Goal: Transaction & Acquisition: Purchase product/service

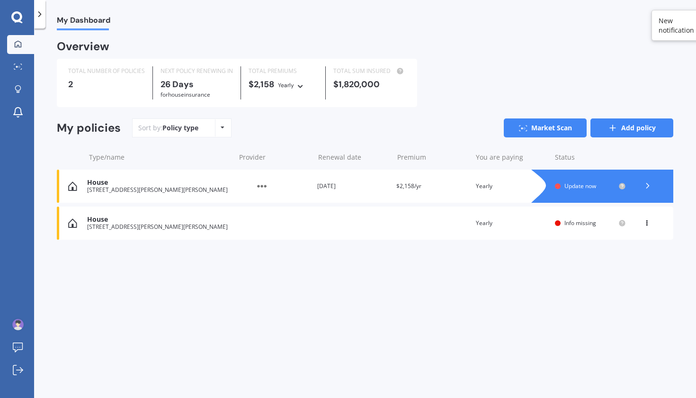
click at [634, 125] on link "Add policy" at bounding box center [631, 127] width 83 height 19
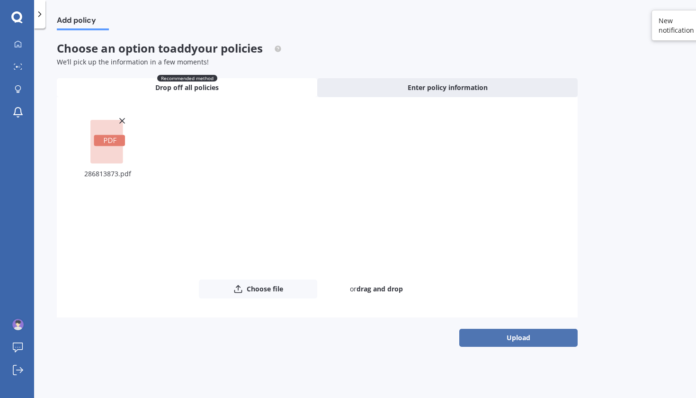
click at [469, 333] on button "Upload" at bounding box center [518, 338] width 118 height 18
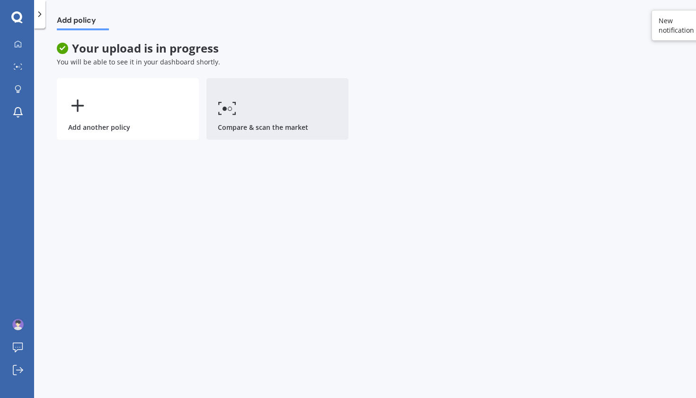
click at [302, 126] on link "Compare & scan the market" at bounding box center [277, 109] width 142 height 62
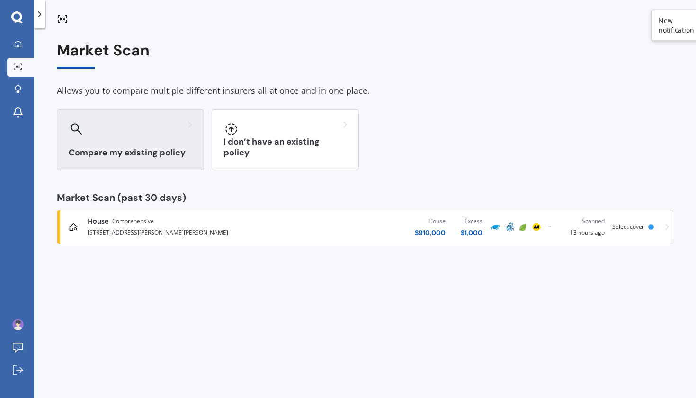
click at [136, 144] on div "Compare my existing policy" at bounding box center [130, 139] width 147 height 61
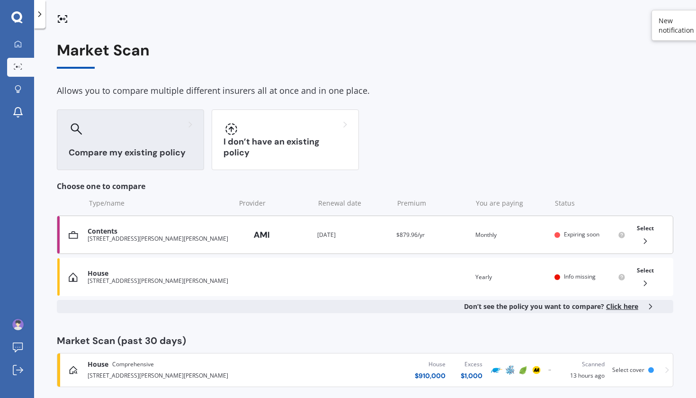
click at [584, 231] on span "Expiring soon" at bounding box center [582, 234] width 36 height 8
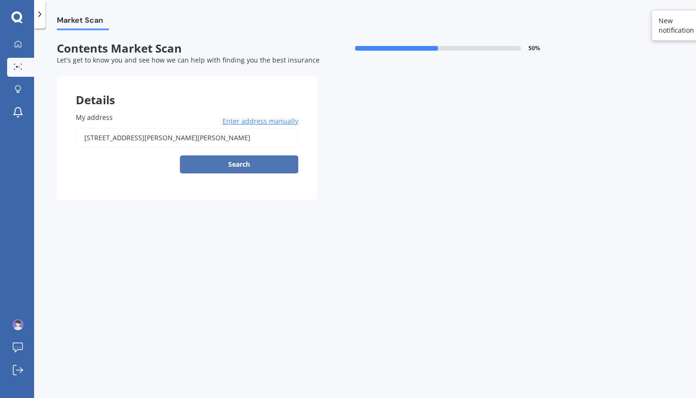
click at [277, 161] on button "Search" at bounding box center [239, 164] width 118 height 18
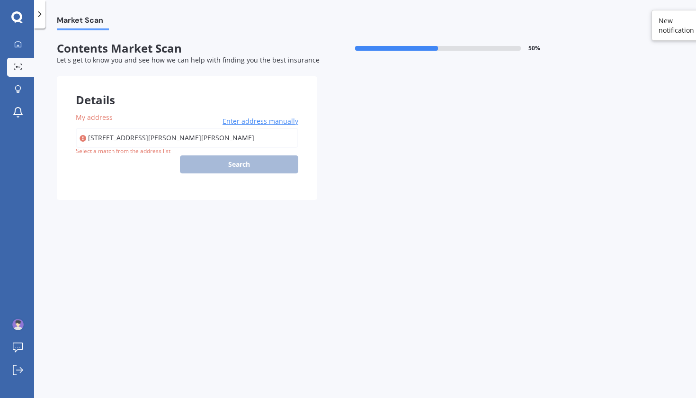
type input "[STREET_ADDRESS][PERSON_NAME][PERSON_NAME]"
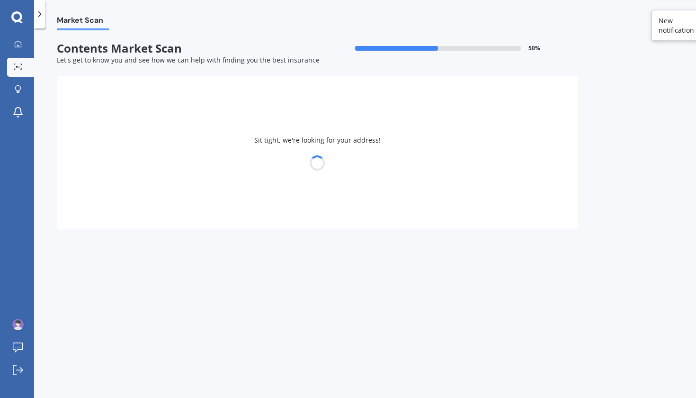
select select "07"
select select "1992"
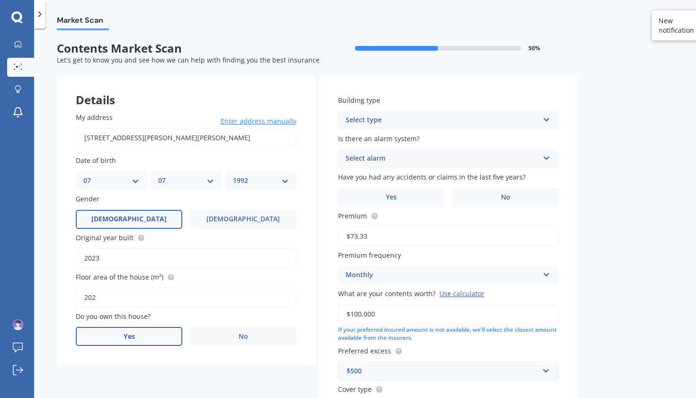
click at [139, 338] on label "Yes" at bounding box center [129, 336] width 107 height 19
click at [0, 0] on input "Yes" at bounding box center [0, 0] width 0 height 0
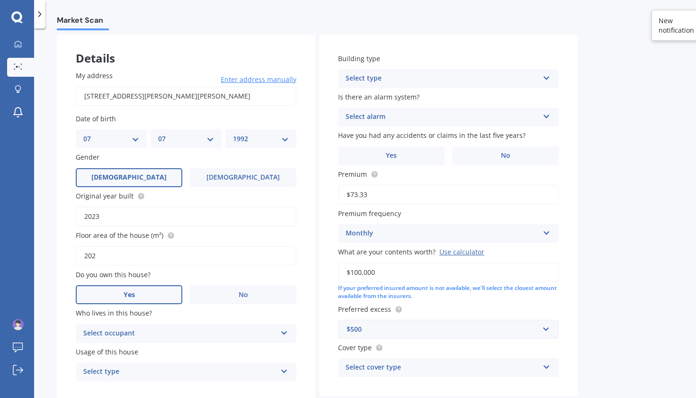
scroll to position [73, 0]
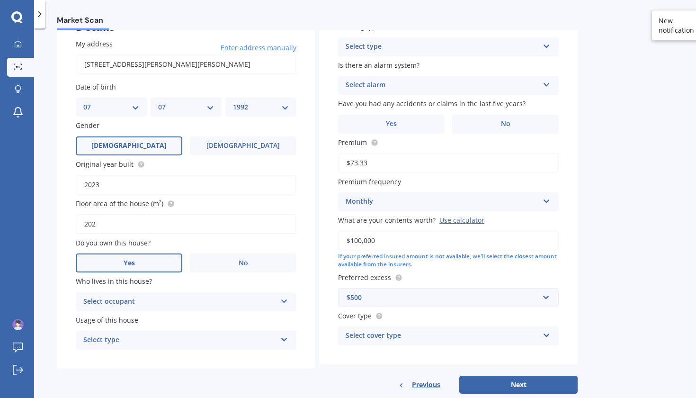
click at [262, 296] on div "Select occupant" at bounding box center [179, 301] width 193 height 11
click at [249, 314] on div "Owner" at bounding box center [186, 319] width 220 height 17
click at [245, 339] on div "Select type" at bounding box center [179, 339] width 193 height 11
click at [241, 354] on div "Permanent" at bounding box center [186, 358] width 220 height 17
click at [477, 48] on div "Select type" at bounding box center [442, 46] width 193 height 11
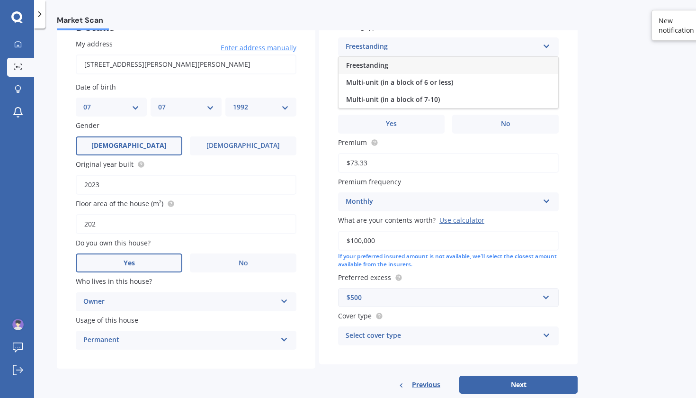
click at [473, 67] on div "Freestanding" at bounding box center [448, 65] width 220 height 17
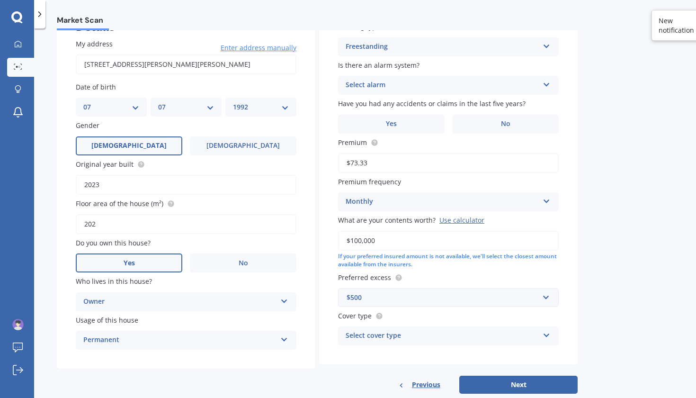
click at [469, 81] on div "Select alarm" at bounding box center [442, 85] width 193 height 11
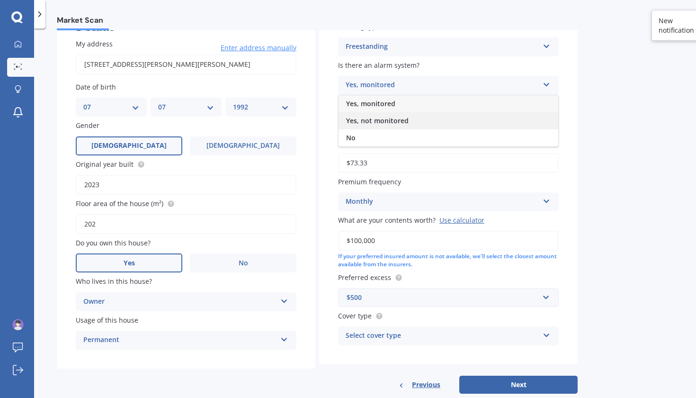
click at [466, 121] on div "Yes, not monitored" at bounding box center [448, 120] width 220 height 17
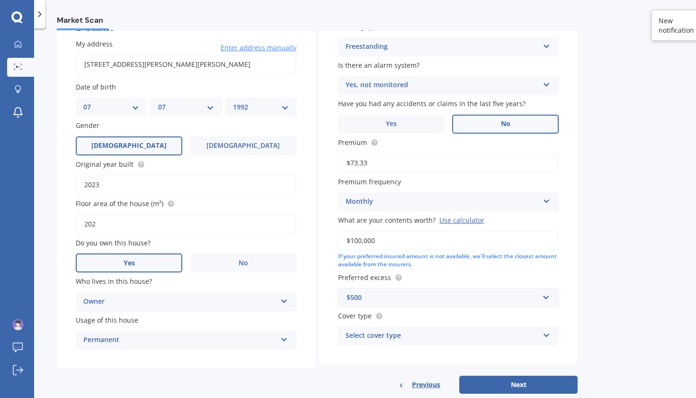
click at [461, 121] on label "No" at bounding box center [505, 124] width 107 height 19
click at [0, 0] on input "No" at bounding box center [0, 0] width 0 height 0
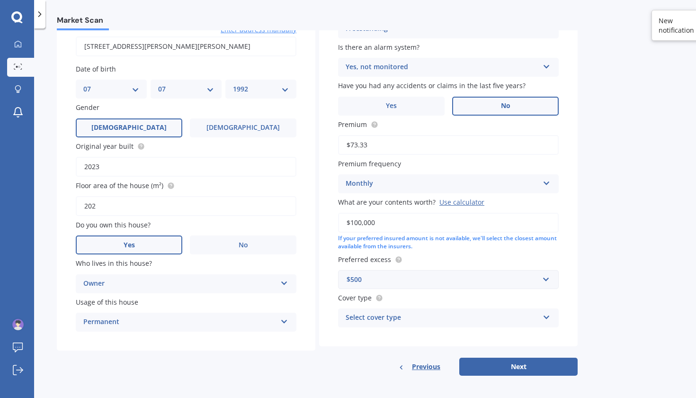
scroll to position [91, 0]
click at [441, 266] on div "Preferred excess $500 $250 $300 $400 $500 $750 $1,000 $2,000" at bounding box center [448, 272] width 221 height 35
click at [443, 275] on div "$500" at bounding box center [443, 280] width 192 height 10
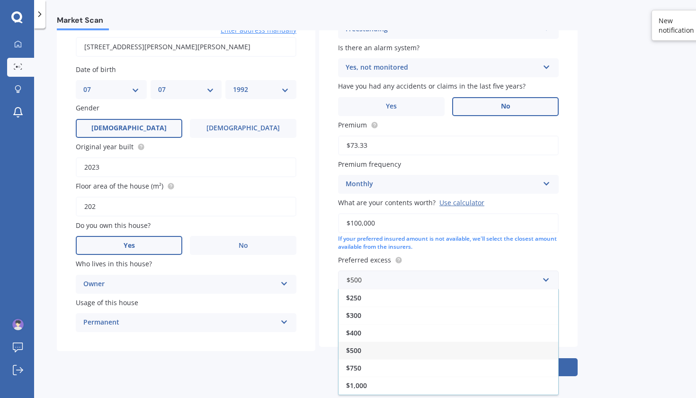
click at [605, 287] on div "Market Scan Contents Market Scan 50 % Let's get to know you and see how we can …" at bounding box center [365, 214] width 662 height 369
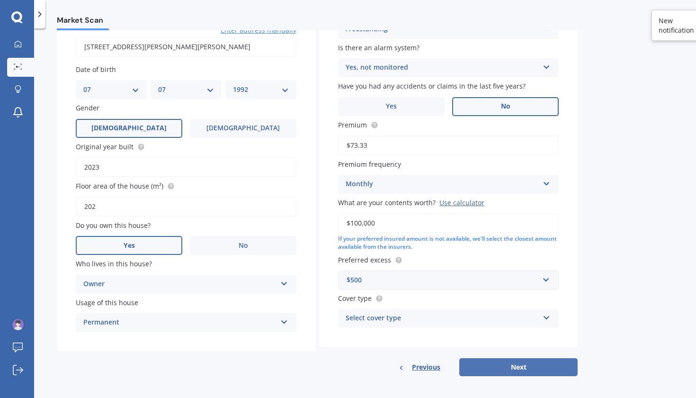
click at [526, 362] on button "Next" at bounding box center [518, 367] width 118 height 18
click at [512, 323] on div "Select cover type Premier Contents Advanced Contents Standard Contents Contents…" at bounding box center [448, 318] width 221 height 19
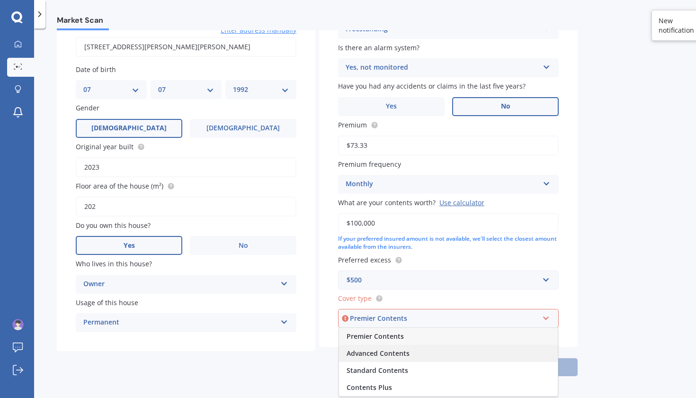
click at [497, 354] on div "Advanced Contents" at bounding box center [448, 353] width 219 height 17
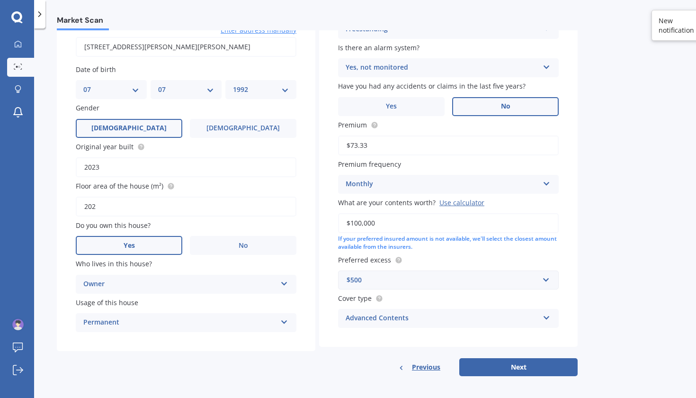
click at [499, 320] on div "Advanced Contents" at bounding box center [442, 317] width 193 height 11
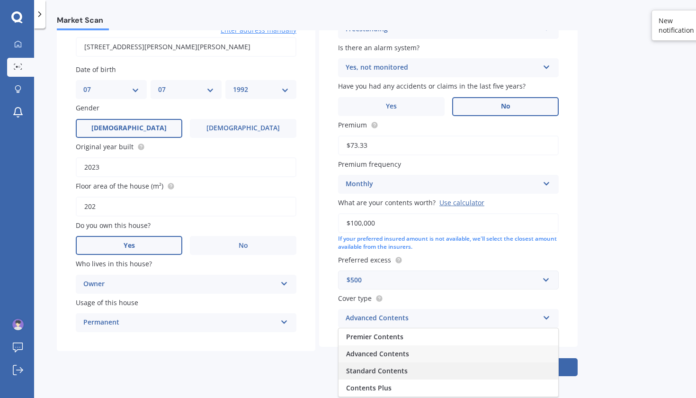
scroll to position [0, 0]
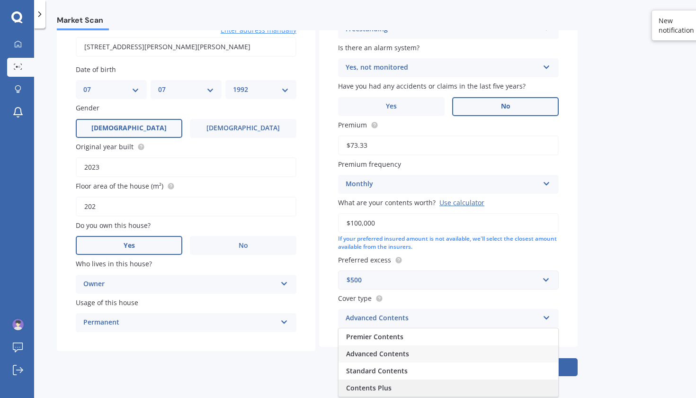
click at [484, 383] on div "Contents Plus" at bounding box center [448, 387] width 220 height 17
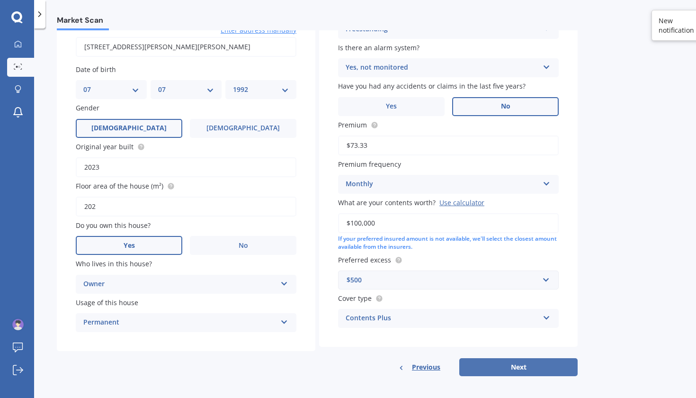
click at [509, 364] on button "Next" at bounding box center [518, 367] width 118 height 18
select select "07"
select select "1992"
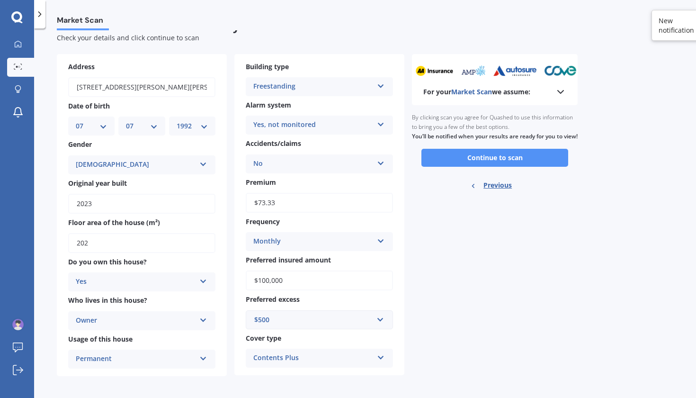
scroll to position [22, 0]
click at [519, 167] on button "Continue to scan" at bounding box center [494, 158] width 147 height 18
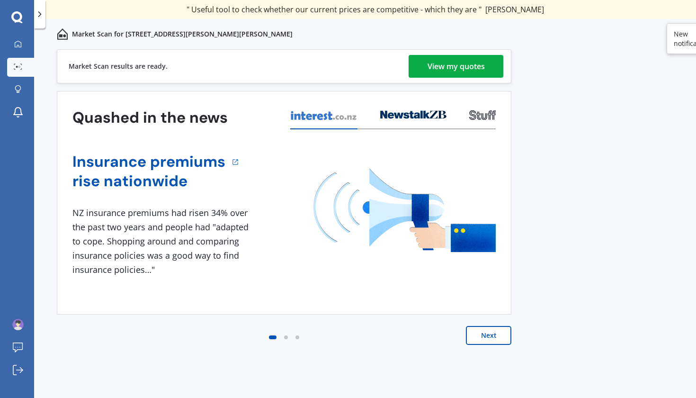
click at [449, 71] on div "View my quotes" at bounding box center [455, 66] width 57 height 23
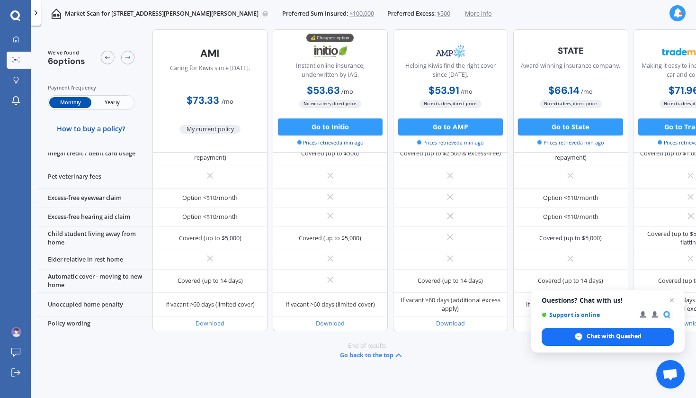
click at [368, 354] on button "Go back to the top" at bounding box center [372, 355] width 64 height 10
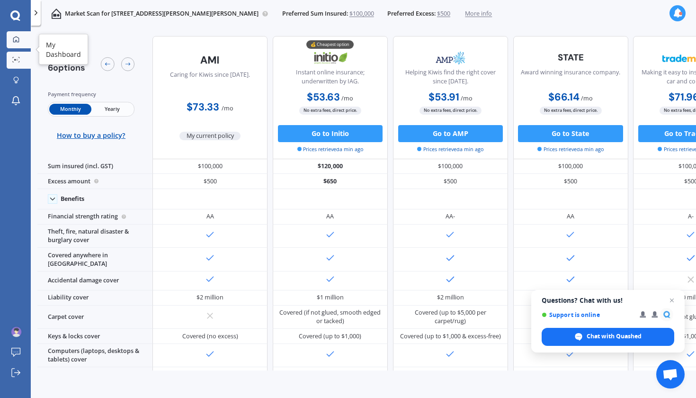
click at [20, 36] on div at bounding box center [16, 40] width 13 height 8
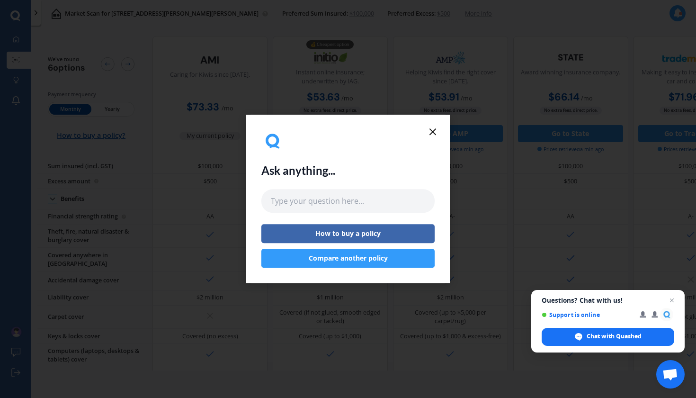
click at [435, 131] on icon at bounding box center [432, 131] width 11 height 11
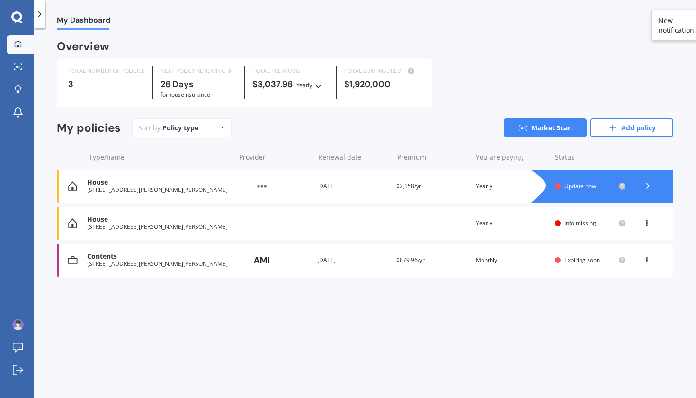
click at [431, 128] on div "Sort by: Policy type Policy type Alphabetical Date added Renewing next Market S…" at bounding box center [402, 127] width 541 height 19
click at [351, 258] on div "Renewal date [DATE]" at bounding box center [352, 259] width 71 height 9
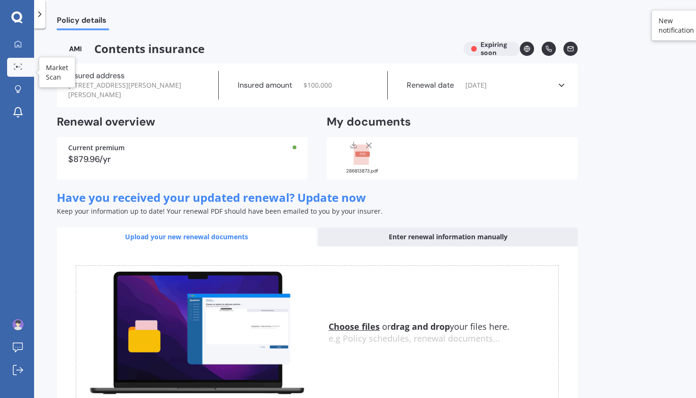
click at [25, 67] on div at bounding box center [18, 66] width 14 height 7
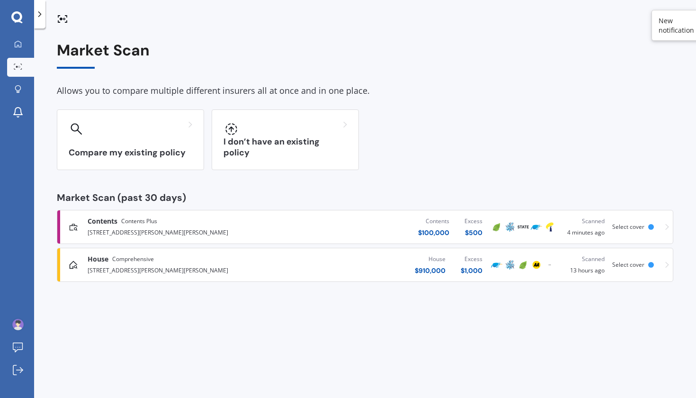
click at [414, 233] on div "Contents $ 100,000 Excess $ 500" at bounding box center [384, 227] width 211 height 28
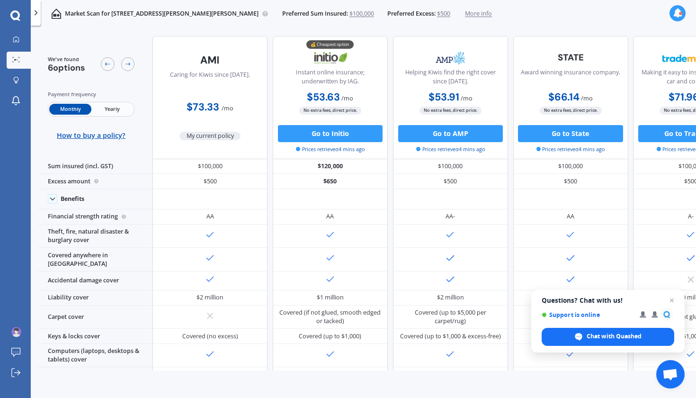
click at [179, 125] on div "My current policy" at bounding box center [209, 128] width 61 height 24
click at [35, 9] on div at bounding box center [36, 13] width 10 height 26
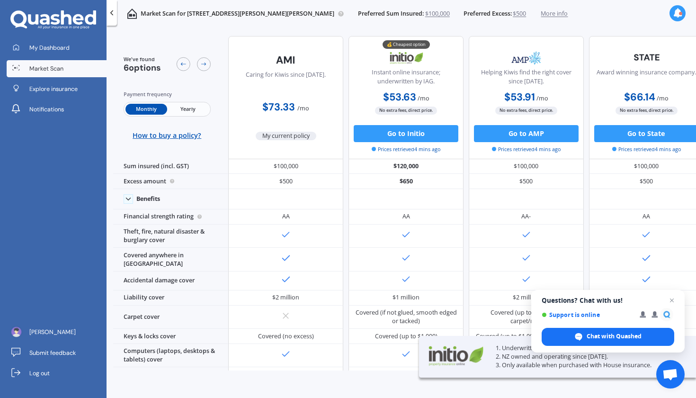
click at [49, 66] on span "Market Scan" at bounding box center [46, 68] width 34 height 9
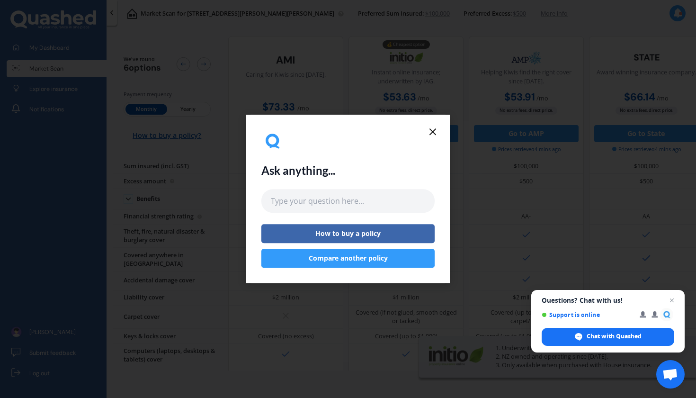
click at [433, 133] on icon at bounding box center [432, 131] width 11 height 11
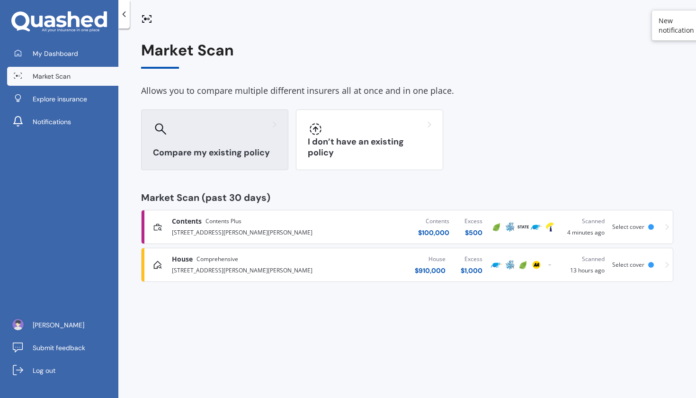
click at [217, 147] on h3 "Compare my existing policy" at bounding box center [215, 152] width 124 height 11
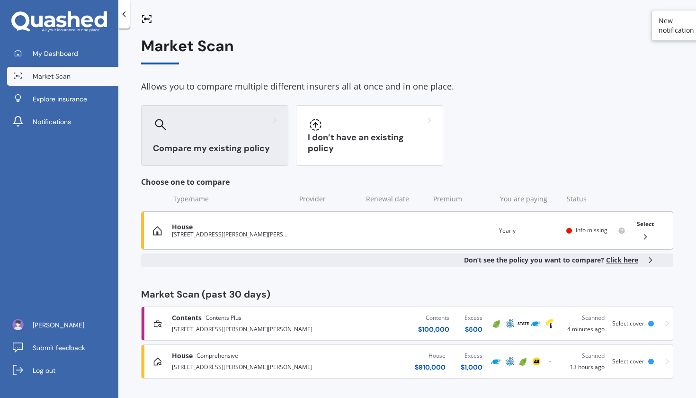
scroll to position [4, 0]
click at [610, 259] on span "Click here" at bounding box center [622, 260] width 32 height 9
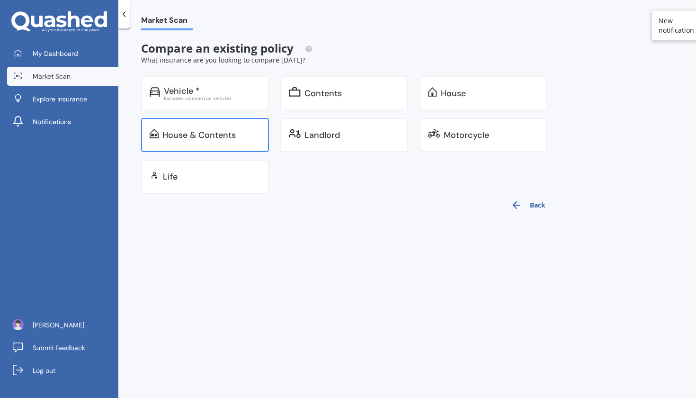
click at [250, 138] on div "House & Contents" at bounding box center [211, 134] width 98 height 9
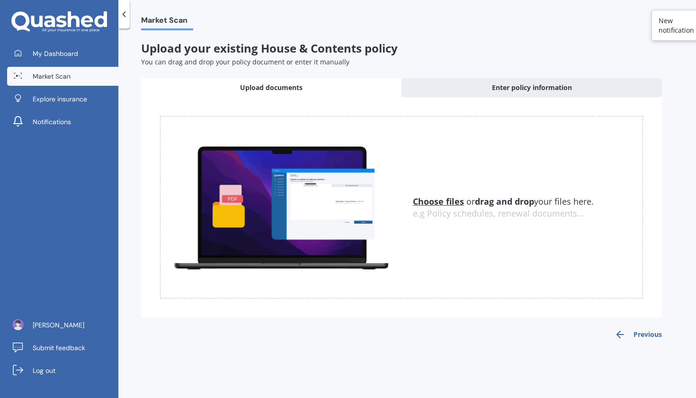
click at [635, 331] on button "Previous" at bounding box center [637, 334] width 47 height 11
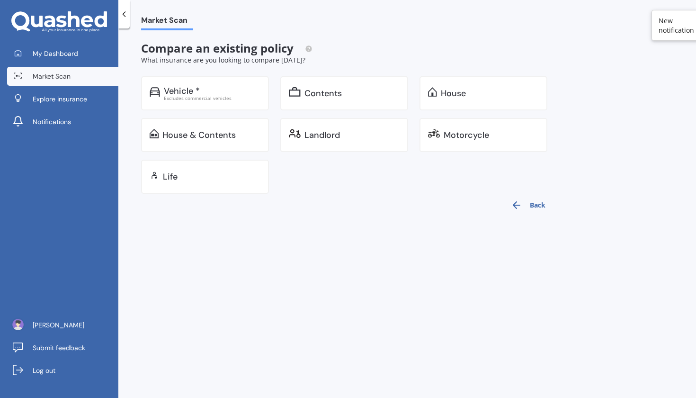
click at [543, 208] on button "Back" at bounding box center [528, 205] width 46 height 23
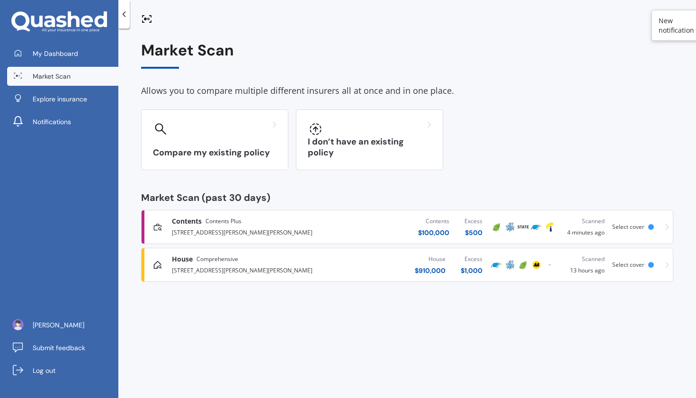
click at [652, 227] on div at bounding box center [651, 227] width 6 height 6
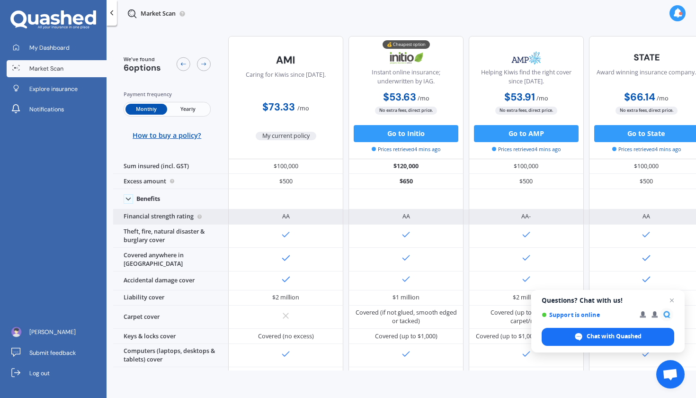
click at [630, 224] on div "AA" at bounding box center [646, 216] width 115 height 15
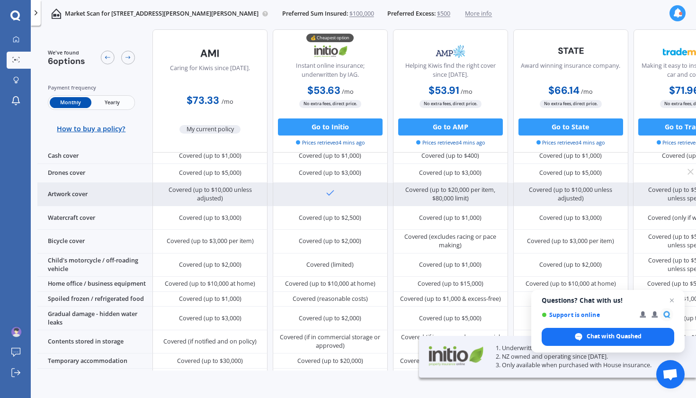
scroll to position [360, 0]
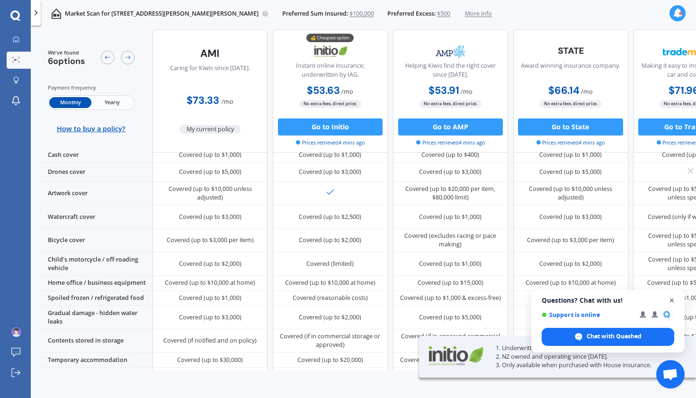
click at [671, 298] on span "Close chat" at bounding box center [672, 300] width 12 height 12
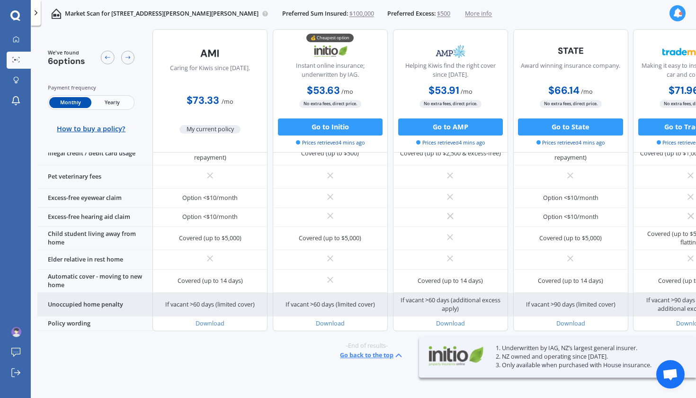
scroll to position [731, 0]
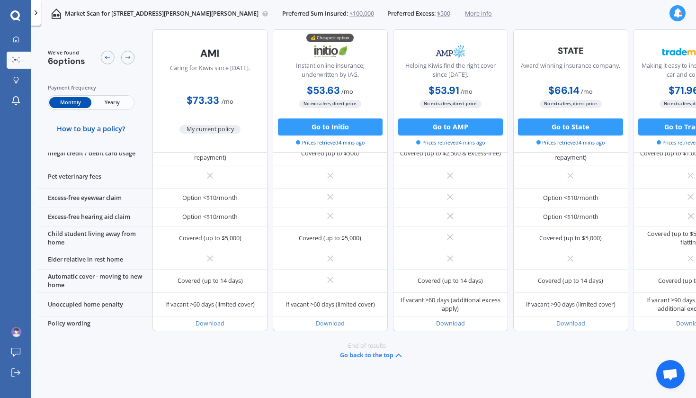
click at [112, 106] on span "Yearly" at bounding box center [112, 102] width 42 height 11
click at [67, 100] on span "Monthly" at bounding box center [70, 102] width 42 height 11
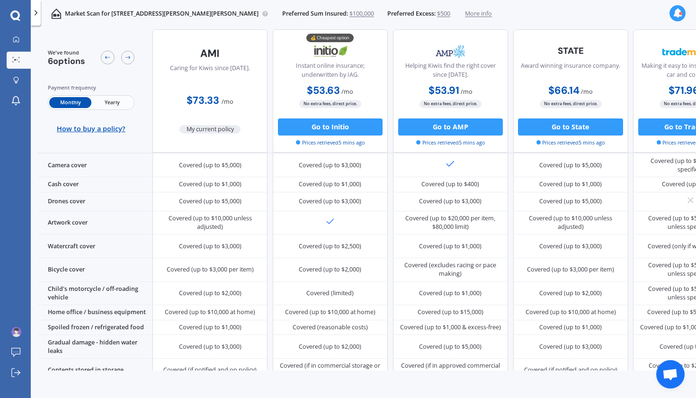
scroll to position [330, 0]
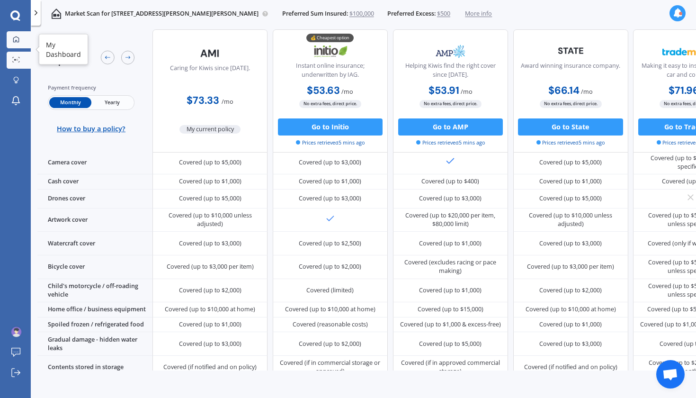
click at [15, 44] on div at bounding box center [16, 40] width 13 height 8
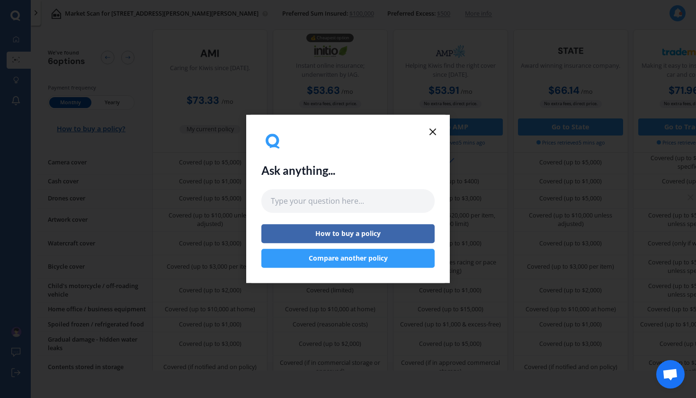
click at [66, 46] on div "Ask anything... How to buy a policy Compare another policy" at bounding box center [348, 199] width 696 height 398
click at [430, 130] on icon at bounding box center [432, 131] width 11 height 11
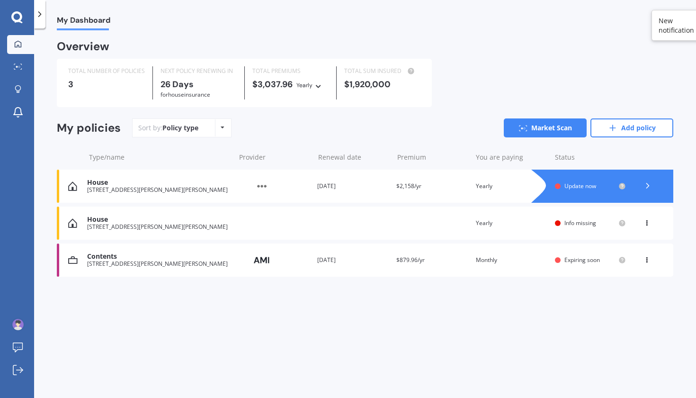
click at [644, 187] on icon at bounding box center [647, 185] width 9 height 9
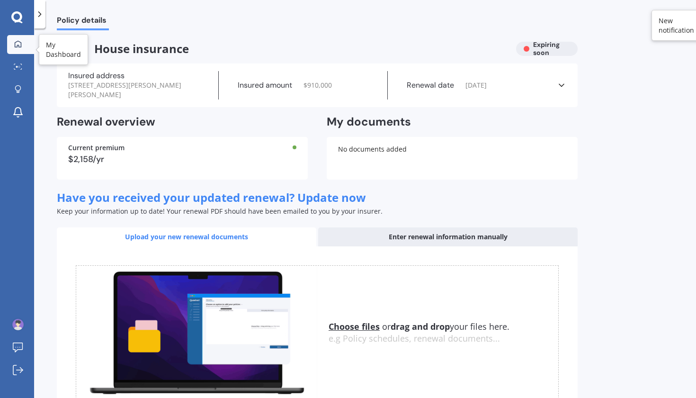
click at [22, 44] on div at bounding box center [18, 44] width 14 height 9
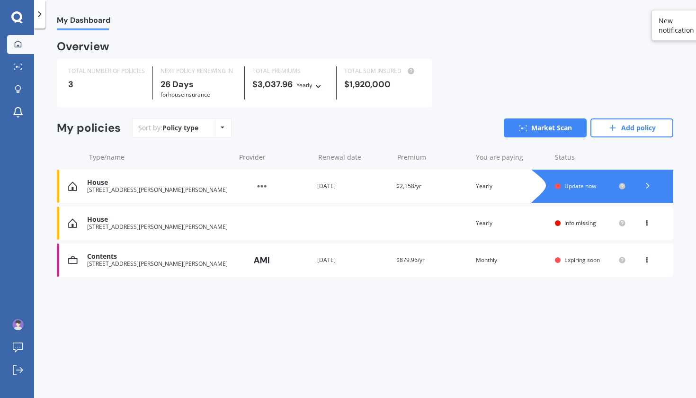
click at [613, 191] on div at bounding box center [611, 185] width 123 height 33
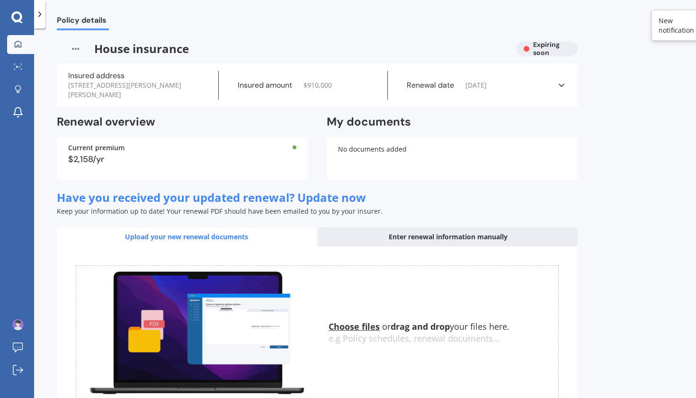
click at [18, 52] on link "My Dashboard" at bounding box center [20, 44] width 27 height 19
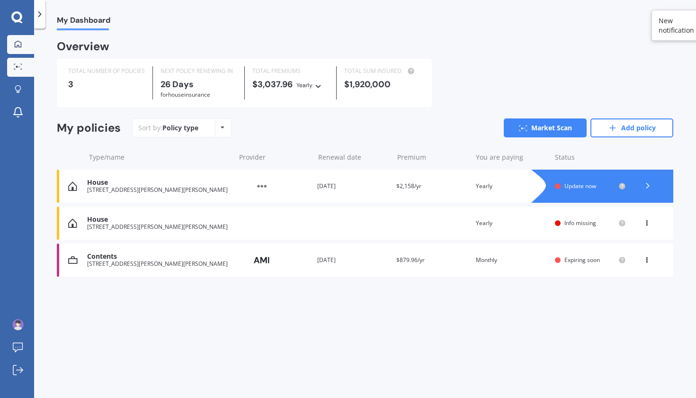
click at [27, 62] on link "Market Scan" at bounding box center [20, 67] width 27 height 19
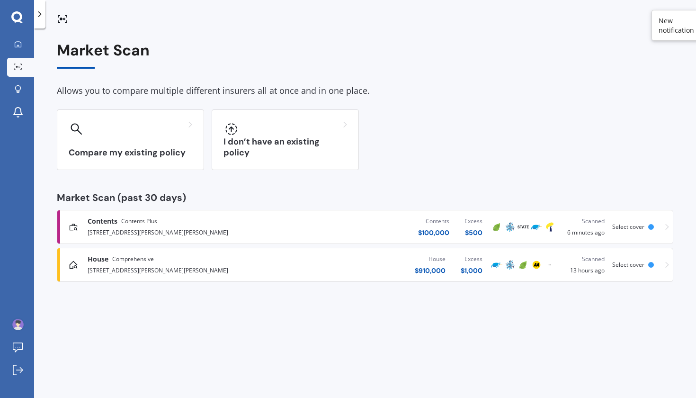
click at [667, 267] on icon at bounding box center [667, 264] width 4 height 7
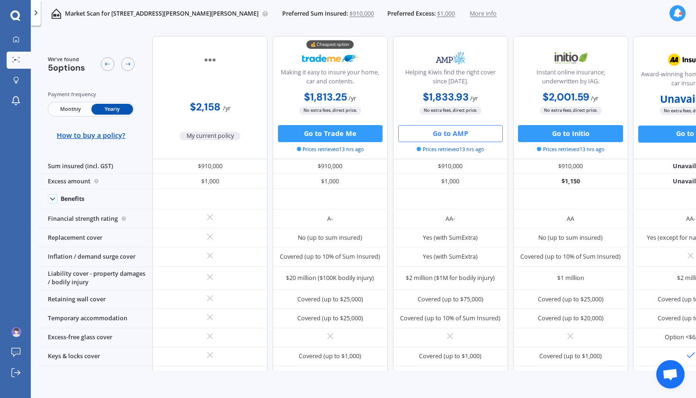
click at [446, 133] on button "Go to AMP" at bounding box center [450, 133] width 105 height 17
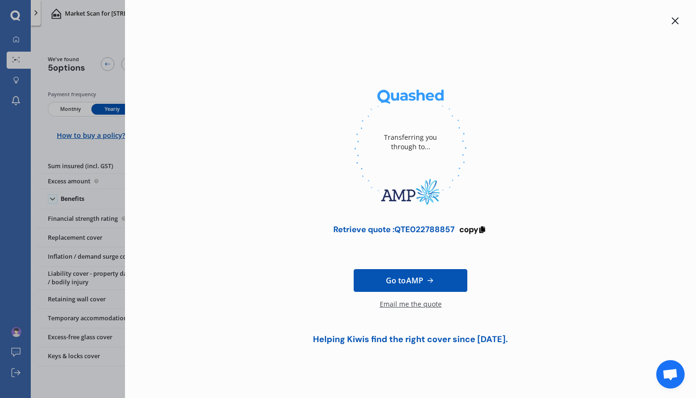
click at [435, 284] on icon at bounding box center [430, 280] width 10 height 9
click at [475, 229] on span "copy" at bounding box center [468, 229] width 19 height 10
click at [676, 20] on icon at bounding box center [675, 21] width 8 height 8
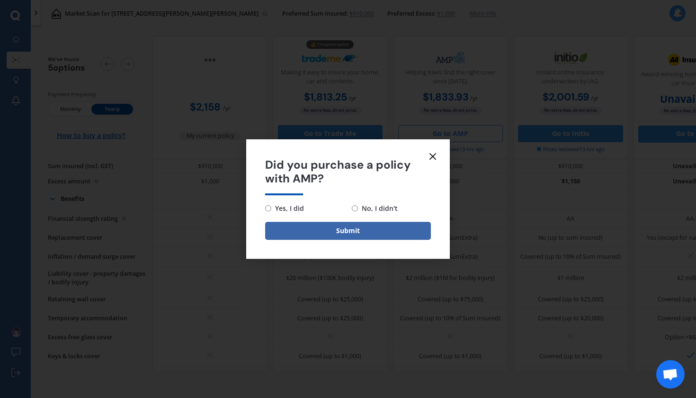
click at [435, 154] on line at bounding box center [433, 156] width 6 height 6
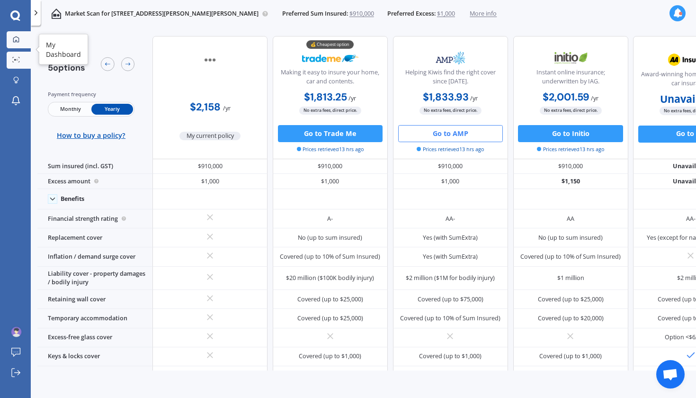
click at [22, 40] on div at bounding box center [16, 40] width 13 height 8
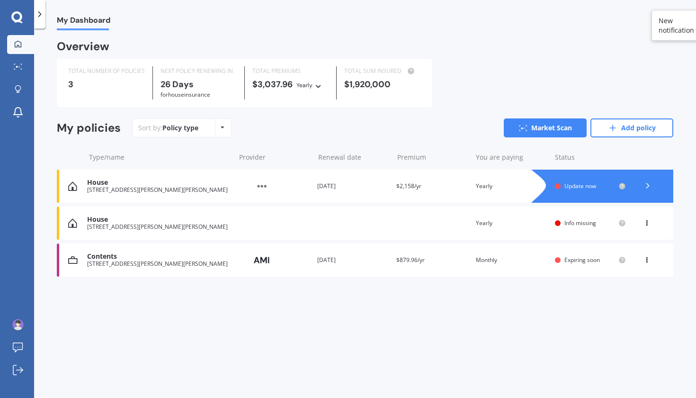
click at [646, 185] on icon at bounding box center [647, 185] width 9 height 9
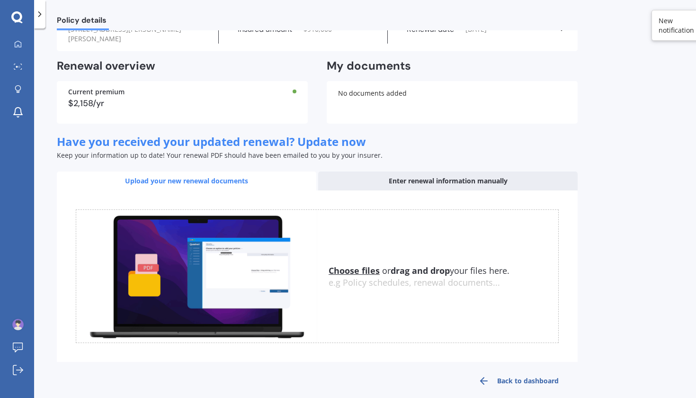
click at [519, 374] on link "Back to dashboard" at bounding box center [518, 380] width 118 height 23
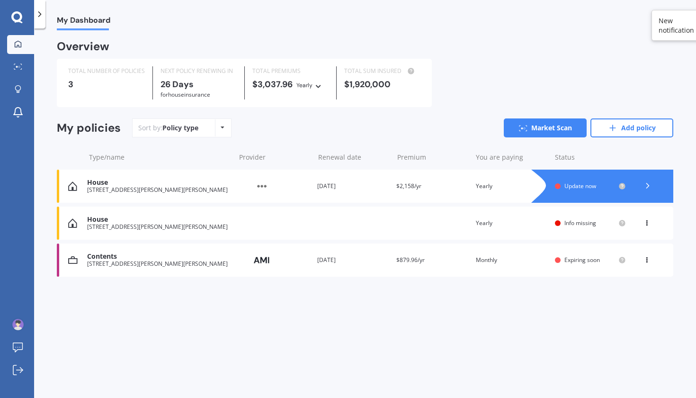
click at [217, 125] on div "Policy type Alphabetical Date added Renewing next" at bounding box center [222, 127] width 15 height 17
click at [643, 226] on div "House [STREET_ADDRESS][PERSON_NAME][PERSON_NAME] date Premium You are paying Ye…" at bounding box center [365, 222] width 616 height 33
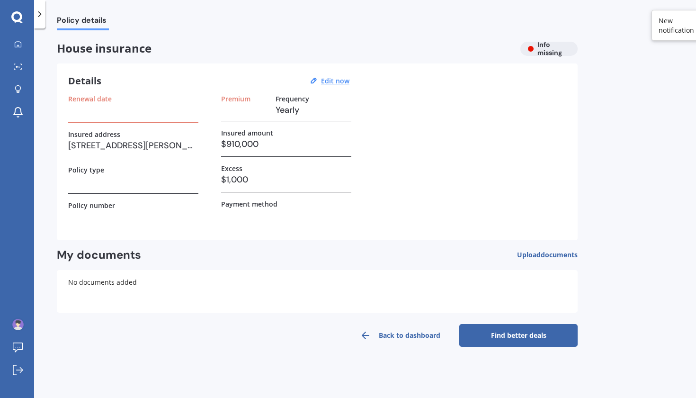
click at [390, 328] on link "Back to dashboard" at bounding box center [400, 335] width 118 height 23
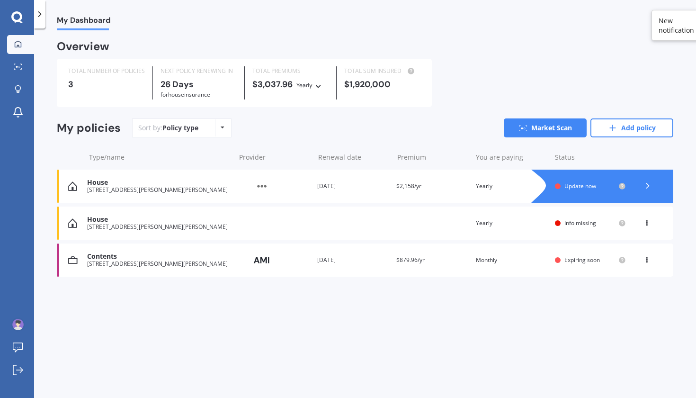
click at [654, 182] on div at bounding box center [647, 186] width 28 height 14
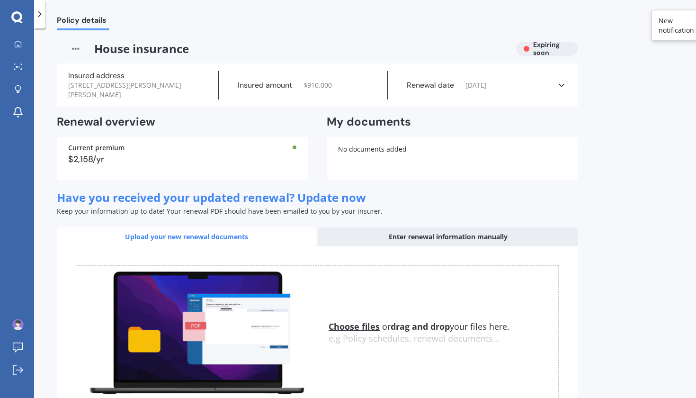
click at [568, 82] on div "Insured address [STREET_ADDRESS][PERSON_NAME][PERSON_NAME] Insured amount $ 910…" at bounding box center [317, 85] width 521 height 44
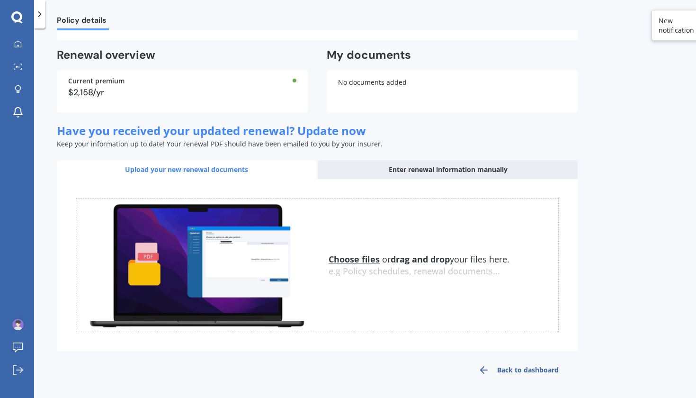
scroll to position [199, 0]
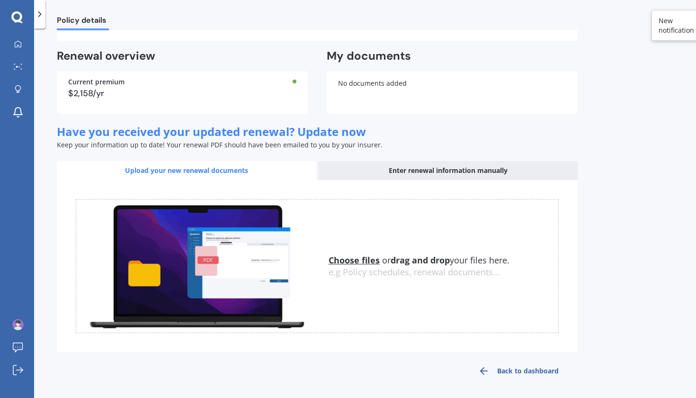
click at [529, 365] on link "Back to dashboard" at bounding box center [518, 370] width 118 height 23
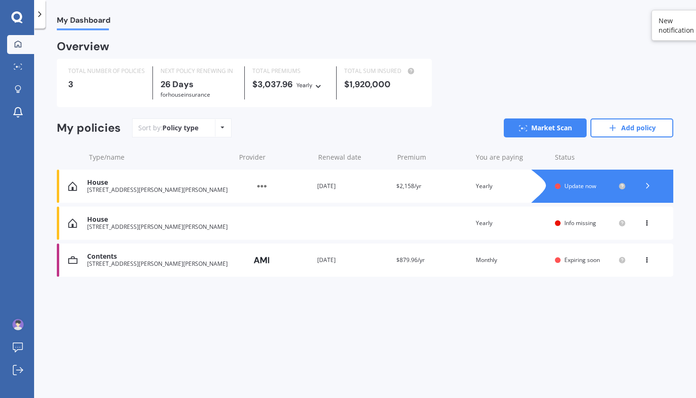
click at [564, 186] on span "Update now" at bounding box center [580, 186] width 32 height 8
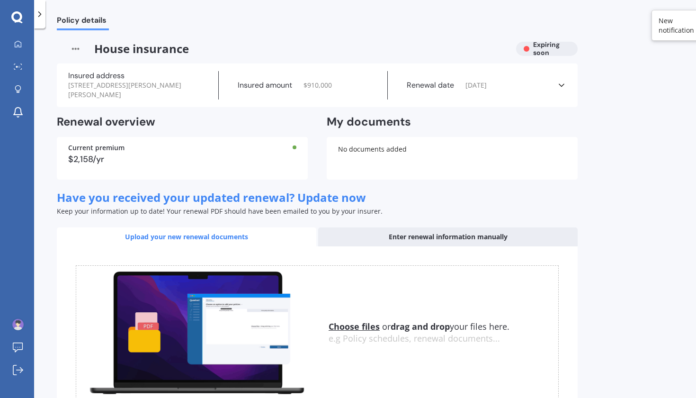
click at [558, 80] on icon at bounding box center [561, 84] width 9 height 9
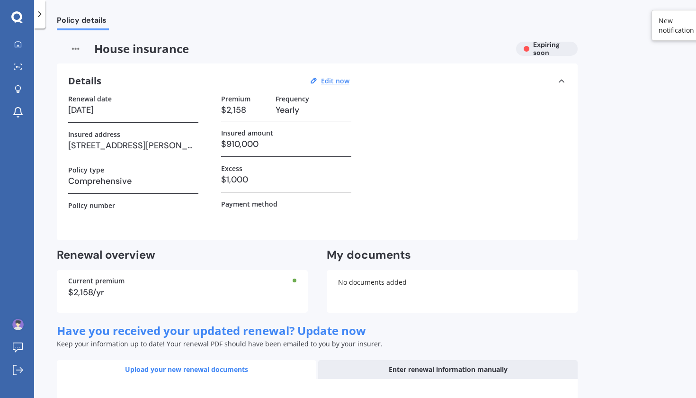
click at [559, 80] on icon at bounding box center [561, 80] width 9 height 9
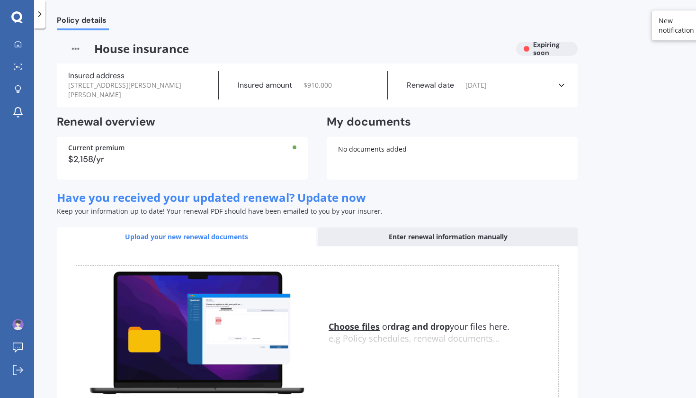
click at [38, 18] on icon at bounding box center [39, 13] width 9 height 9
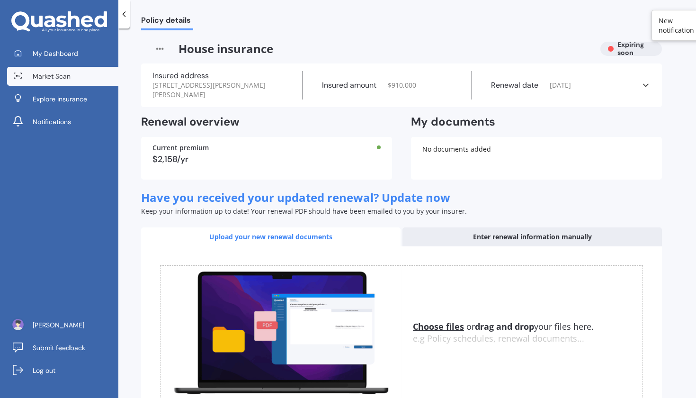
click at [53, 80] on span "Market Scan" at bounding box center [52, 75] width 38 height 9
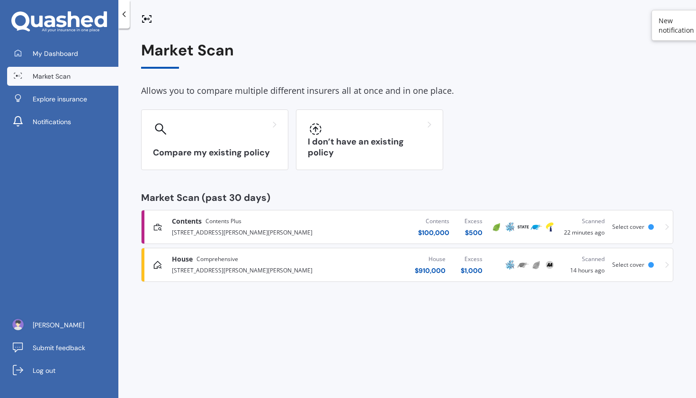
click at [665, 226] on div "Contents Contents Plus [STREET_ADDRESS][PERSON_NAME][PERSON_NAME] Contents $ 10…" at bounding box center [407, 227] width 524 height 28
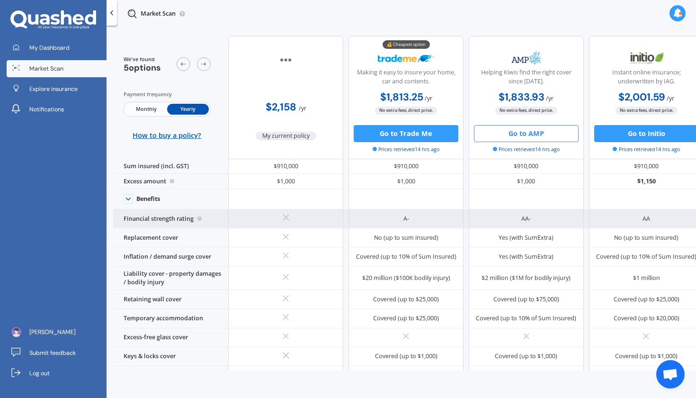
click at [667, 228] on div "AA" at bounding box center [646, 218] width 115 height 19
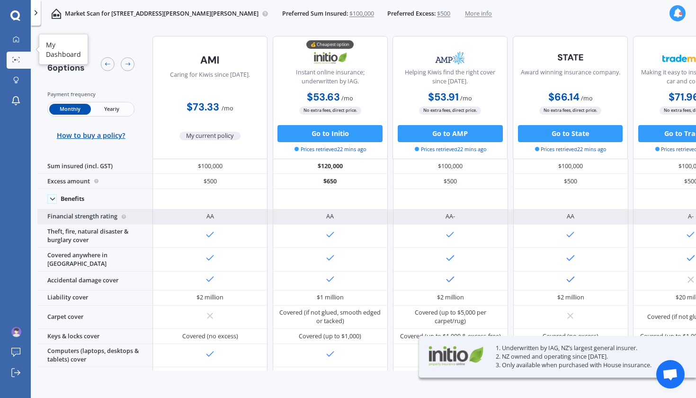
click at [21, 53] on link "Market Scan" at bounding box center [19, 60] width 24 height 17
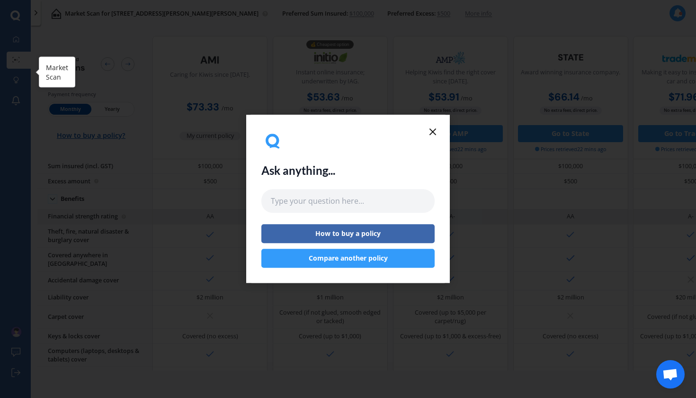
click at [21, 67] on div "Ask anything... How to buy a policy Compare another policy" at bounding box center [348, 199] width 696 height 398
click at [430, 129] on line at bounding box center [433, 132] width 6 height 6
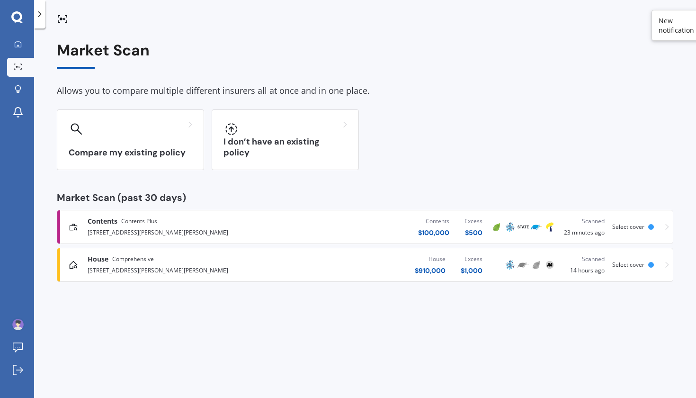
click at [654, 266] on div "Select cover" at bounding box center [634, 264] width 45 height 7
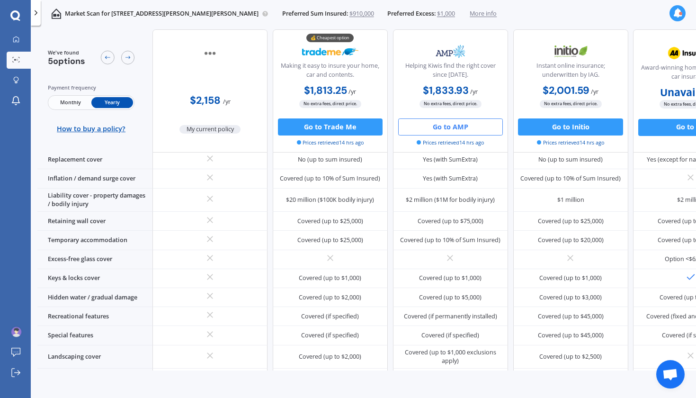
scroll to position [131, 0]
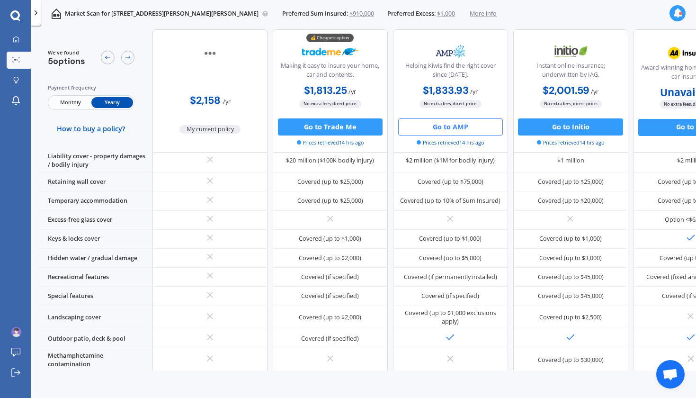
click at [208, 129] on span "My current policy" at bounding box center [209, 129] width 61 height 9
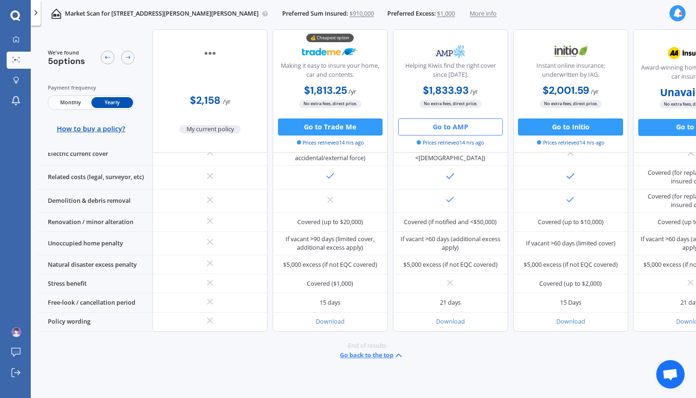
scroll to position [462, 0]
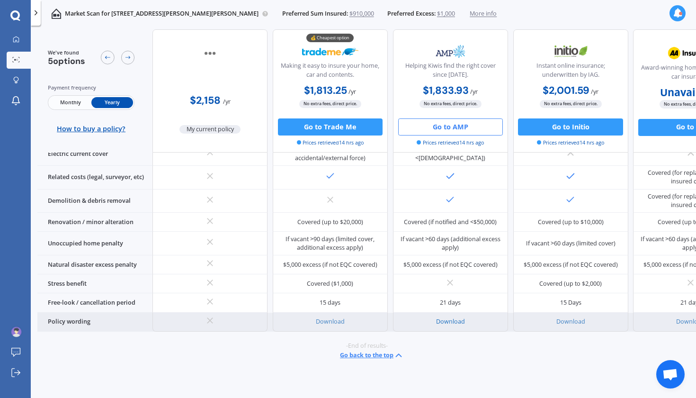
click at [446, 317] on link "Download" at bounding box center [450, 321] width 29 height 8
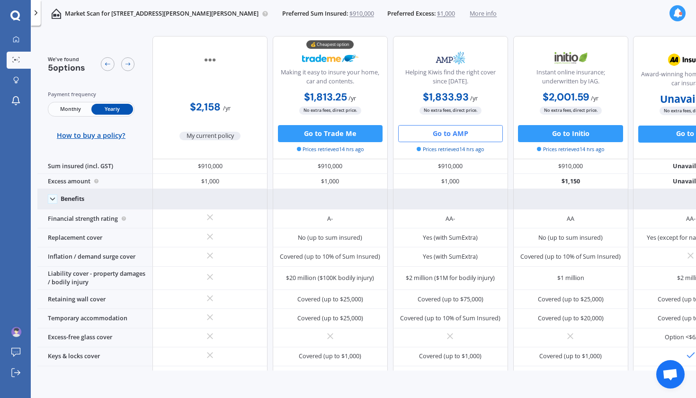
scroll to position [0, 0]
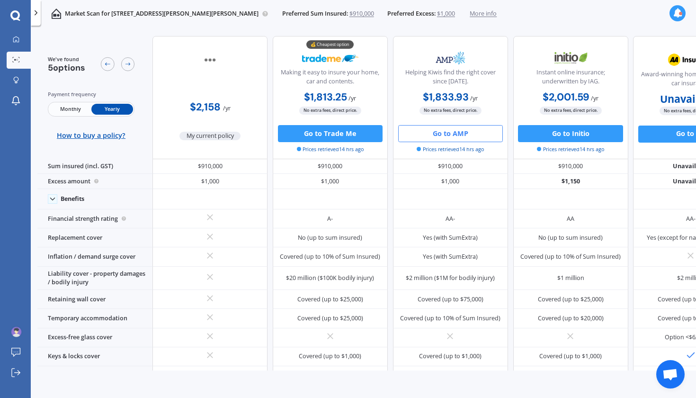
click at [24, 13] on div at bounding box center [15, 15] width 31 height 11
click at [22, 13] on div at bounding box center [15, 15] width 31 height 11
click at [20, 13] on icon at bounding box center [15, 15] width 10 height 11
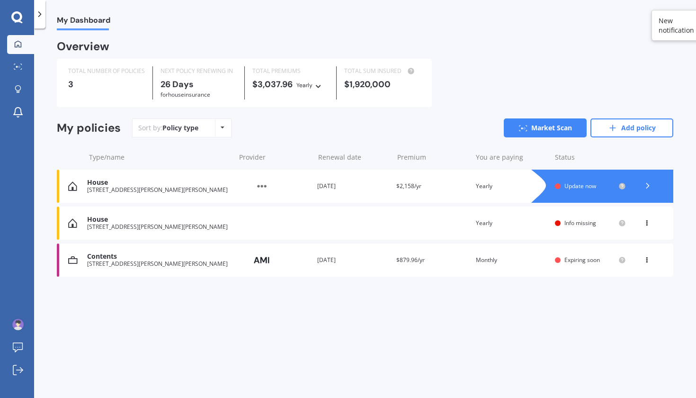
click at [649, 220] on icon at bounding box center [646, 221] width 7 height 6
click at [639, 255] on div "Delete" at bounding box center [626, 259] width 94 height 19
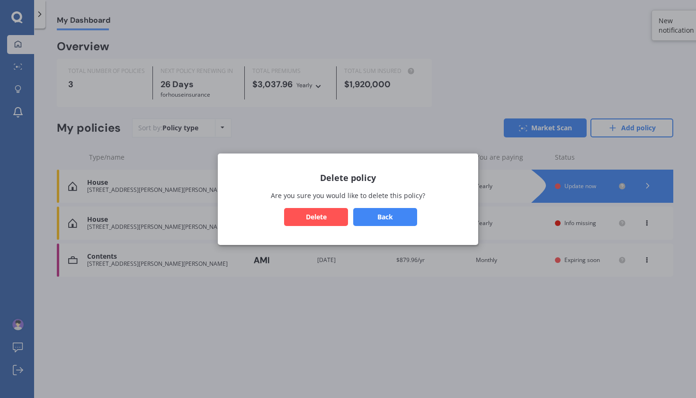
click at [335, 205] on div "Delete policy Are you sure you would like to delete this policy? Back Delete" at bounding box center [348, 198] width 260 height 91
click at [335, 215] on button "Delete" at bounding box center [316, 216] width 64 height 18
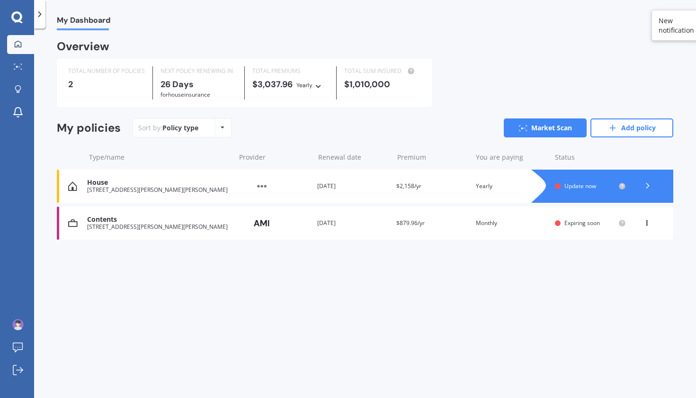
click at [586, 225] on div "Contents [STREET_ADDRESS][PERSON_NAME][PERSON_NAME] Provider Renewal date [DATE…" at bounding box center [365, 222] width 616 height 33
click at [641, 179] on div at bounding box center [647, 186] width 28 height 14
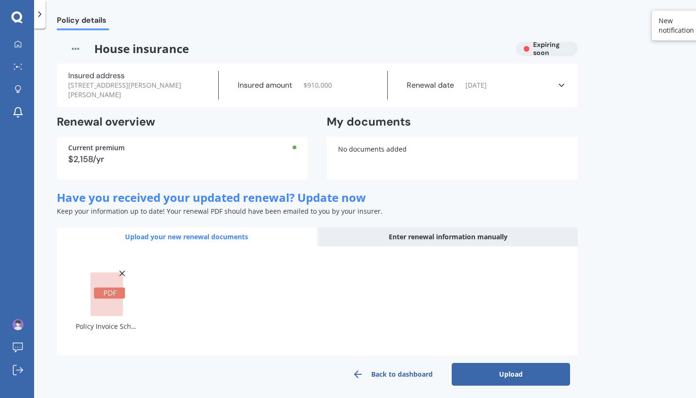
click at [495, 363] on button "Upload" at bounding box center [511, 374] width 118 height 23
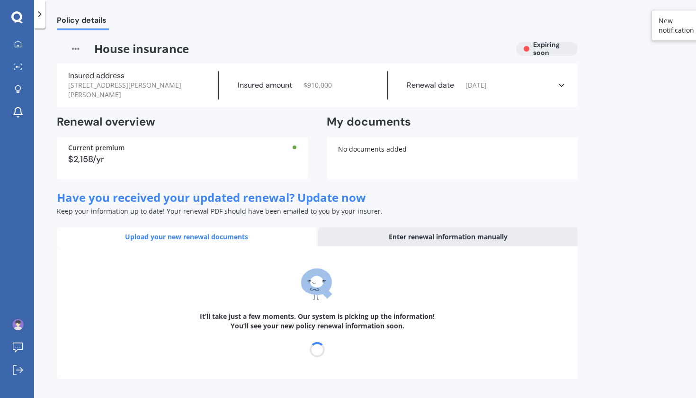
select select "15"
select select "11"
select select "2025"
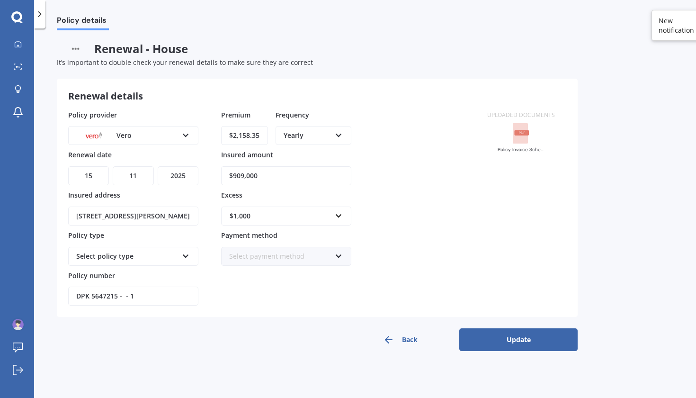
click at [170, 258] on div "Select policy type" at bounding box center [127, 256] width 102 height 10
click at [170, 258] on div "Home - Flexi" at bounding box center [127, 256] width 102 height 10
click at [490, 338] on button "Update" at bounding box center [518, 339] width 118 height 23
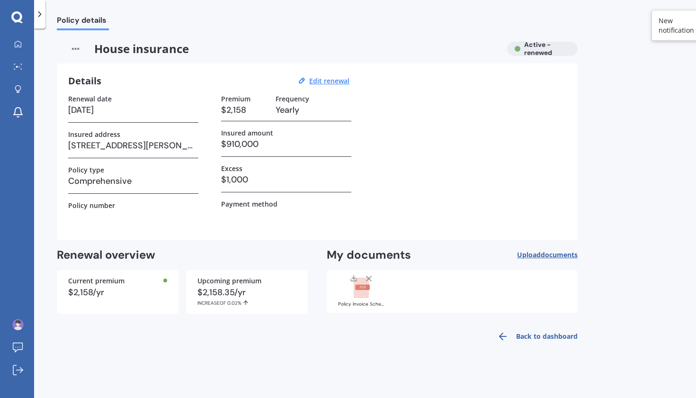
click at [523, 332] on link "Back to dashboard" at bounding box center [534, 336] width 86 height 23
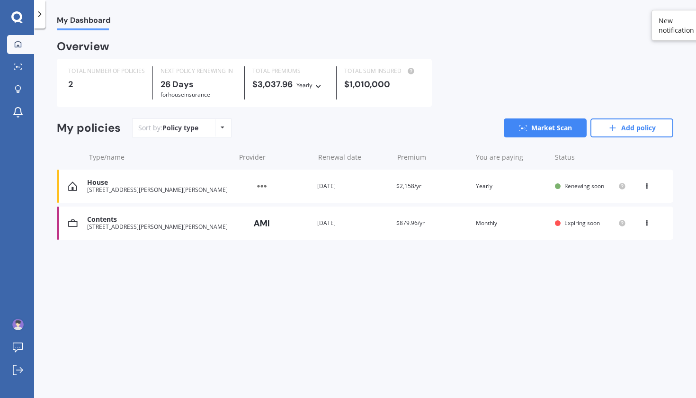
click at [661, 198] on div "House [STREET_ADDRESS][PERSON_NAME][PERSON_NAME] Provider Renewal date [DATE] P…" at bounding box center [365, 185] width 616 height 33
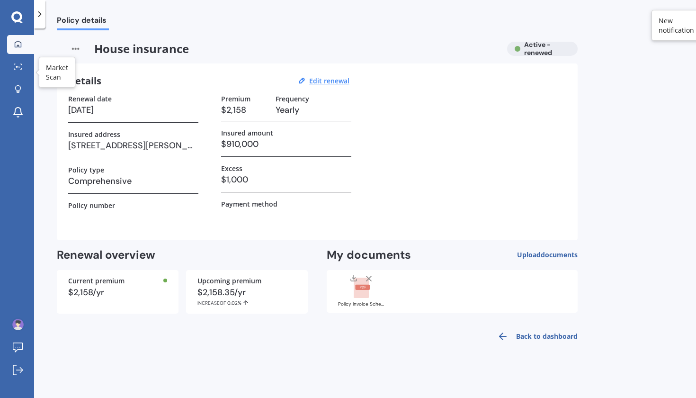
click at [20, 51] on link "My Dashboard" at bounding box center [20, 44] width 27 height 19
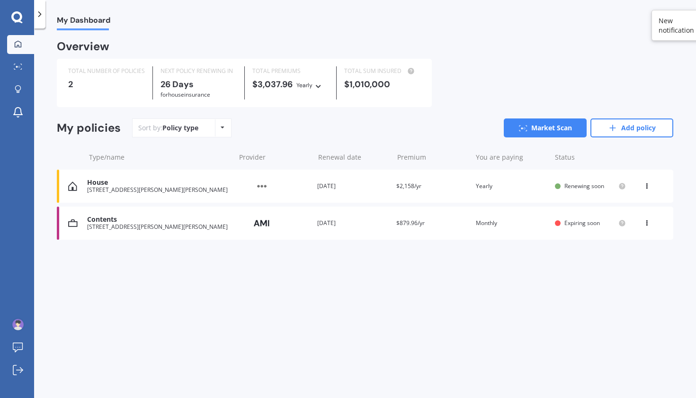
click at [600, 187] on div "House [STREET_ADDRESS][PERSON_NAME][PERSON_NAME] Provider Renewal date [DATE] P…" at bounding box center [365, 185] width 616 height 33
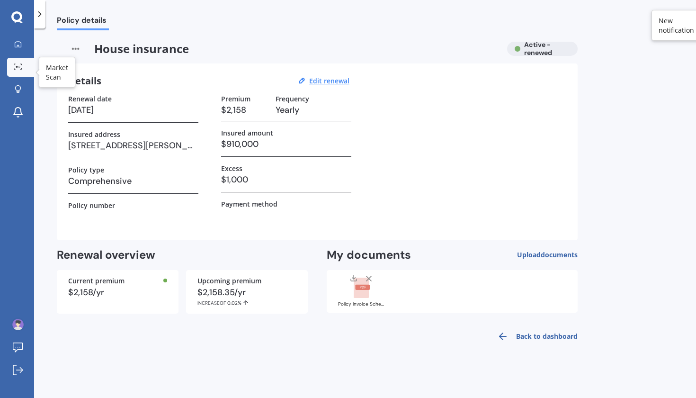
click at [24, 64] on div at bounding box center [18, 66] width 14 height 7
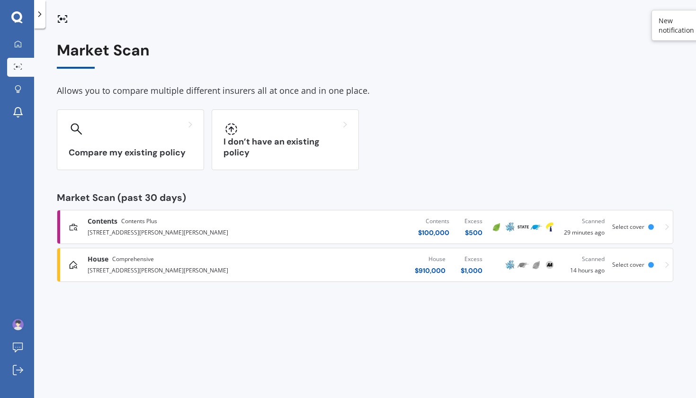
click at [643, 225] on span "Select cover" at bounding box center [628, 226] width 32 height 8
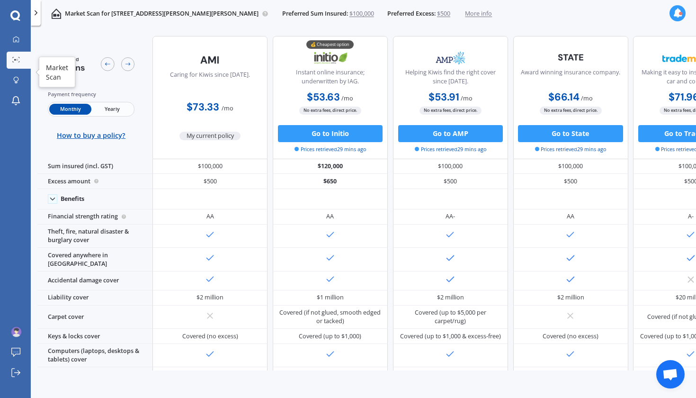
click at [17, 65] on link "Market Scan" at bounding box center [19, 60] width 24 height 17
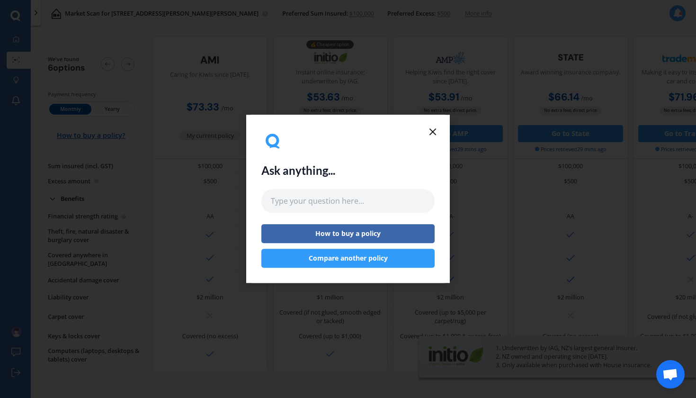
click at [429, 131] on icon at bounding box center [432, 131] width 11 height 11
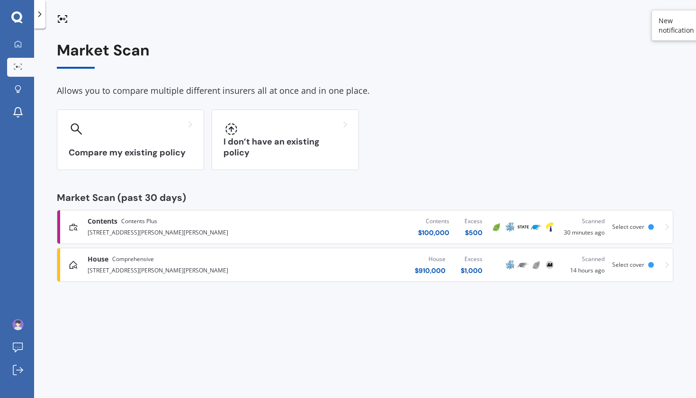
click at [646, 265] on div "Select cover" at bounding box center [630, 264] width 36 height 7
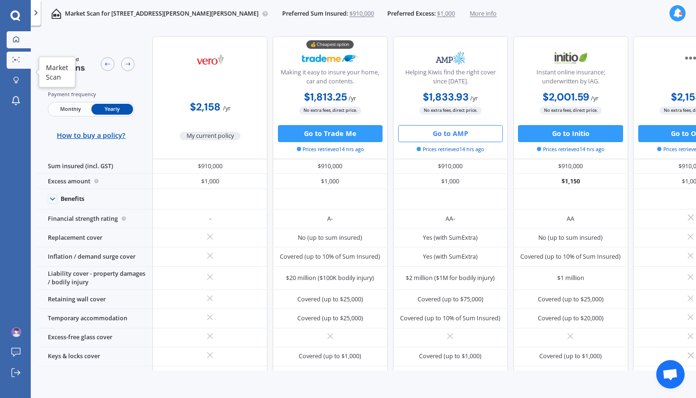
click at [18, 37] on icon at bounding box center [16, 39] width 7 height 7
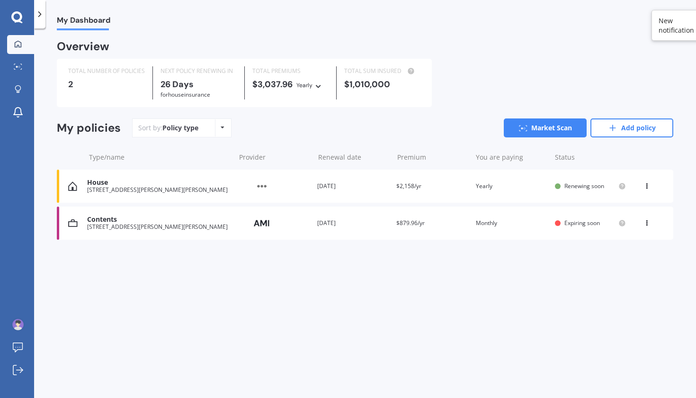
click at [652, 190] on div "House [STREET_ADDRESS][PERSON_NAME][PERSON_NAME] Provider Renewal date [DATE] P…" at bounding box center [365, 185] width 616 height 33
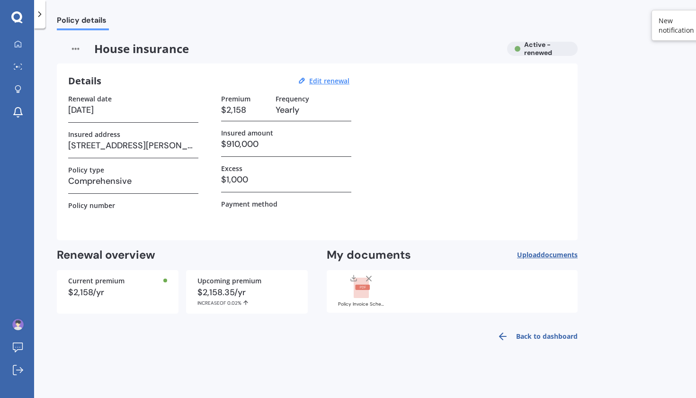
click at [541, 254] on span "documents" at bounding box center [559, 254] width 37 height 9
click at [469, 281] on div "Policy Invoice Schedule.pdf" at bounding box center [452, 291] width 251 height 43
drag, startPoint x: 609, startPoint y: 270, endPoint x: 593, endPoint y: 272, distance: 16.7
click at [592, 273] on div "Policy details House insurance Active - renewed Details Edit renewal Renewal da…" at bounding box center [365, 214] width 662 height 369
click at [543, 252] on span "documents" at bounding box center [559, 254] width 37 height 9
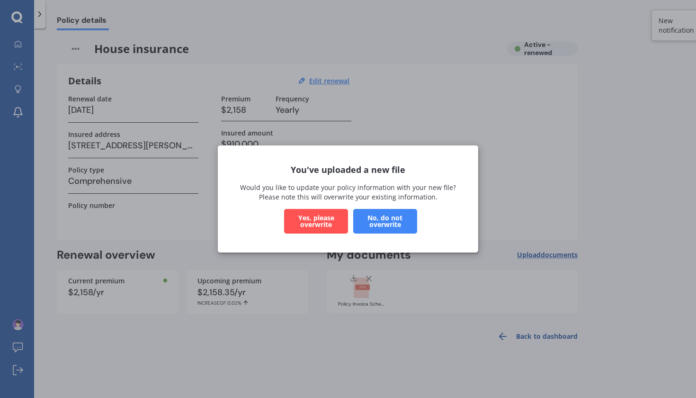
click at [393, 221] on button "No, do not overwrite" at bounding box center [385, 221] width 64 height 25
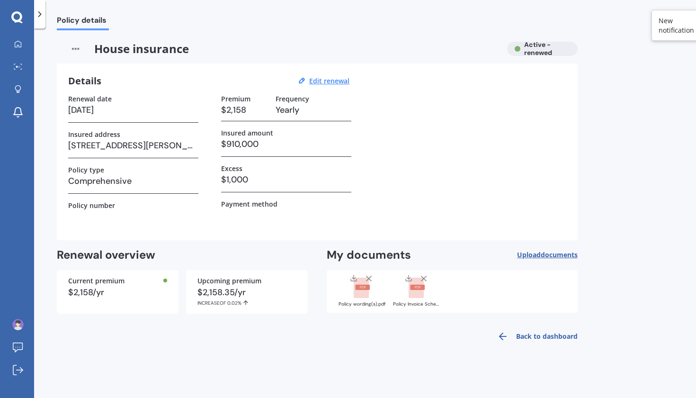
click at [549, 334] on link "Back to dashboard" at bounding box center [534, 336] width 86 height 23
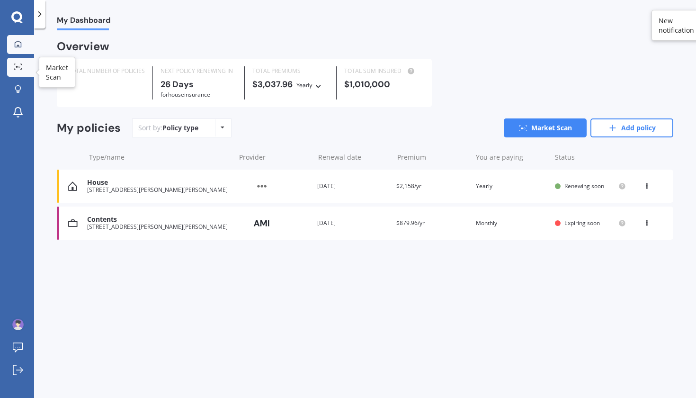
click at [21, 66] on icon at bounding box center [18, 66] width 9 height 6
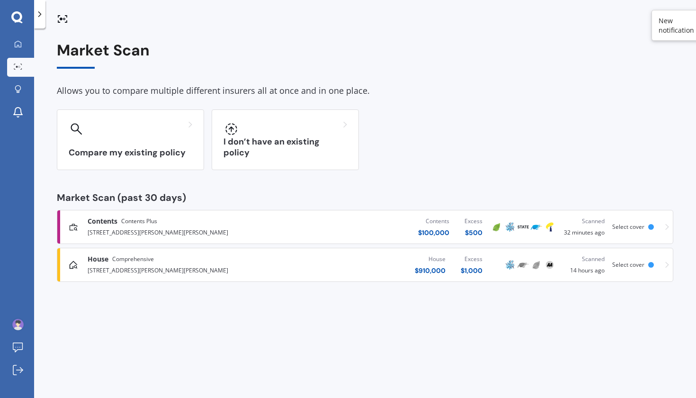
click at [654, 265] on div "Select cover" at bounding box center [634, 264] width 45 height 7
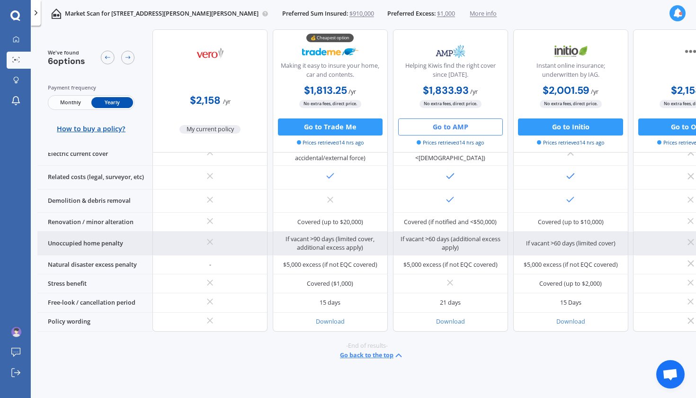
scroll to position [462, 0]
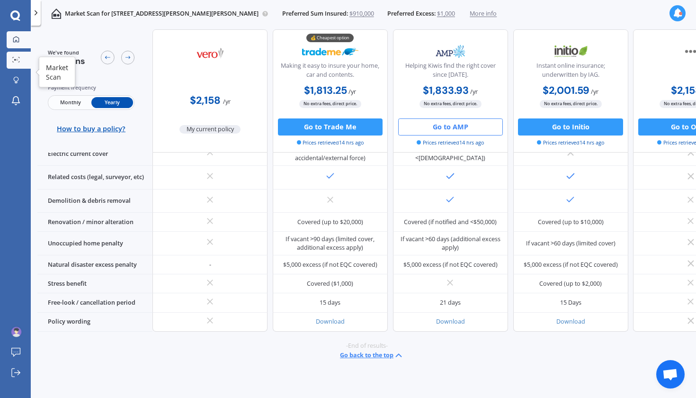
click at [17, 43] on icon at bounding box center [16, 39] width 7 height 7
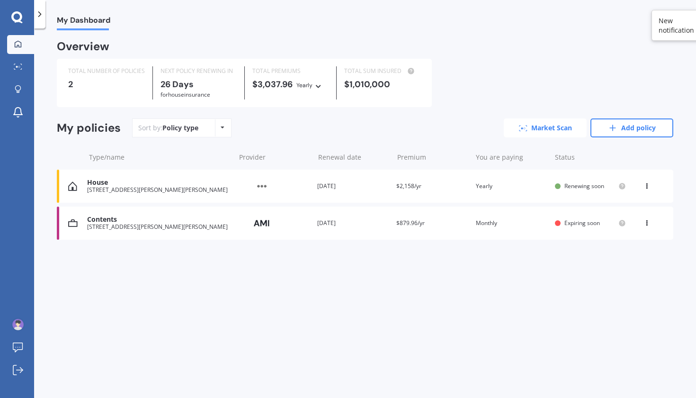
click at [542, 126] on link "Market Scan" at bounding box center [545, 127] width 83 height 19
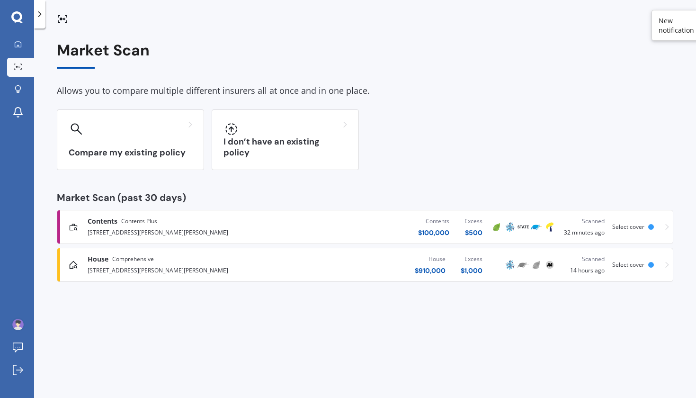
click at [388, 264] on div "House $ 910,000 Excess $ 1,000" at bounding box center [384, 264] width 211 height 28
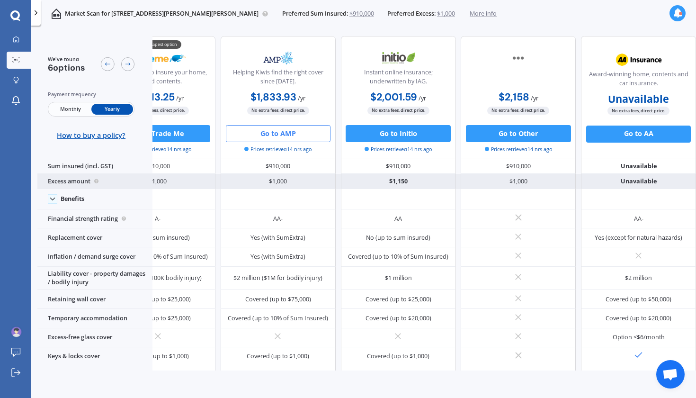
scroll to position [0, 3]
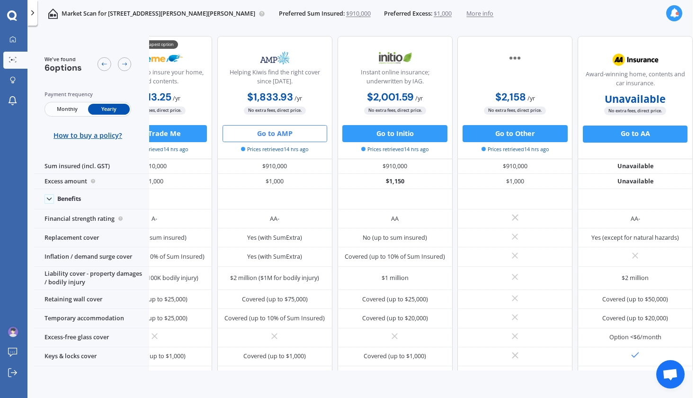
click at [346, 14] on span "$910,000" at bounding box center [358, 13] width 25 height 9
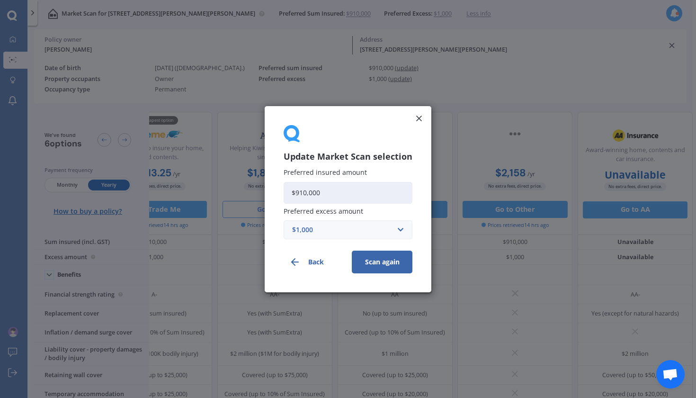
click at [338, 14] on div "Update Market Scan selection Preferred insured amount $910,000 Preferred excess…" at bounding box center [348, 199] width 696 height 398
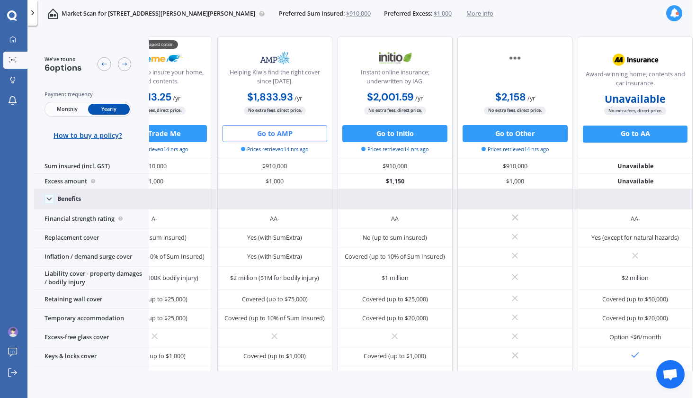
scroll to position [0, 21]
click at [338, 191] on div at bounding box center [395, 199] width 115 height 20
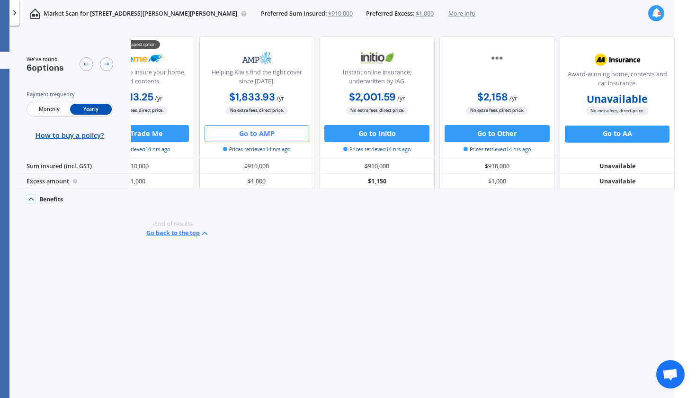
click at [328, 14] on span "$910,000" at bounding box center [340, 13] width 25 height 9
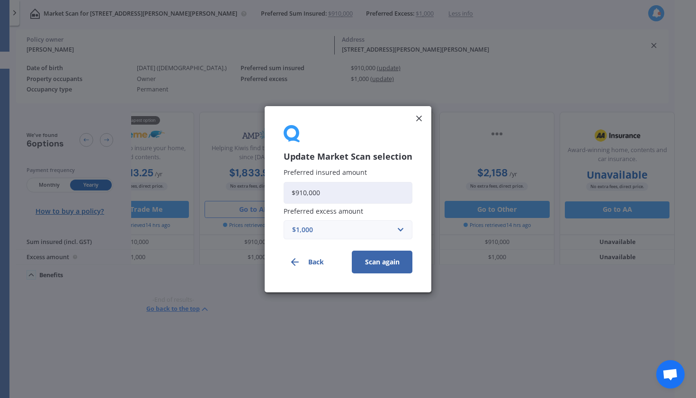
click at [313, 193] on input "$910,000" at bounding box center [348, 192] width 129 height 22
click at [303, 192] on input "$910,000" at bounding box center [348, 192] width 129 height 22
type input "$900,000"
click at [396, 266] on button "Scan again" at bounding box center [382, 261] width 61 height 23
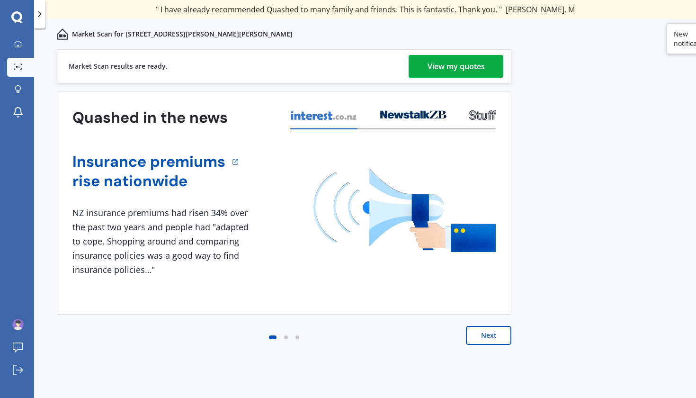
click at [455, 74] on div "View my quotes" at bounding box center [455, 66] width 57 height 23
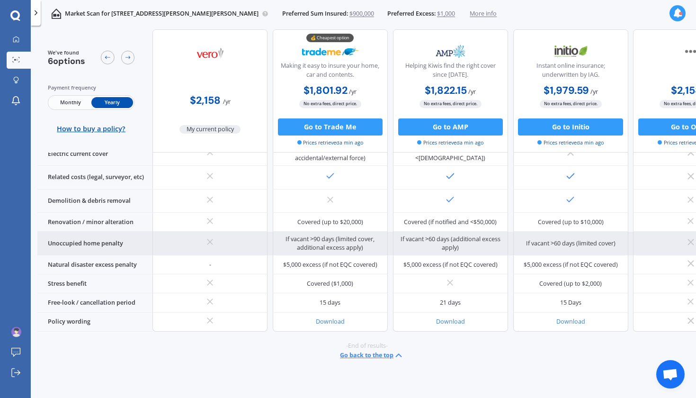
scroll to position [462, 0]
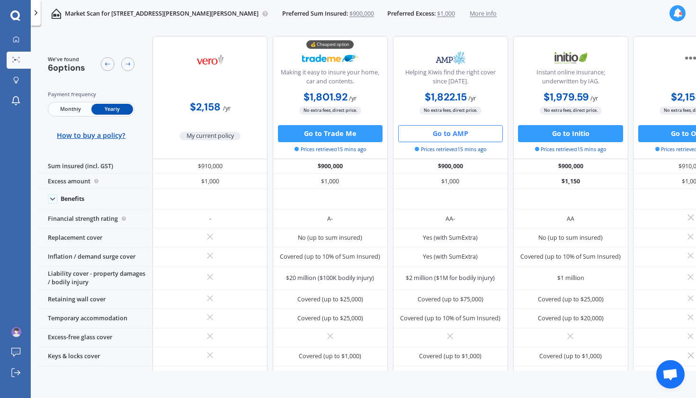
click at [472, 131] on button "Go to AMP" at bounding box center [450, 133] width 105 height 17
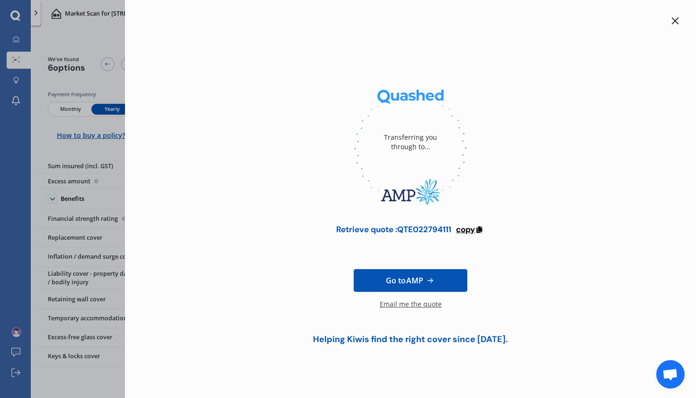
click at [465, 231] on span "copy" at bounding box center [465, 229] width 19 height 10
click at [438, 278] on link "Go to AMP" at bounding box center [411, 280] width 114 height 23
click at [396, 274] on link "Go to AMP" at bounding box center [411, 280] width 114 height 23
